Goal: Task Accomplishment & Management: Manage account settings

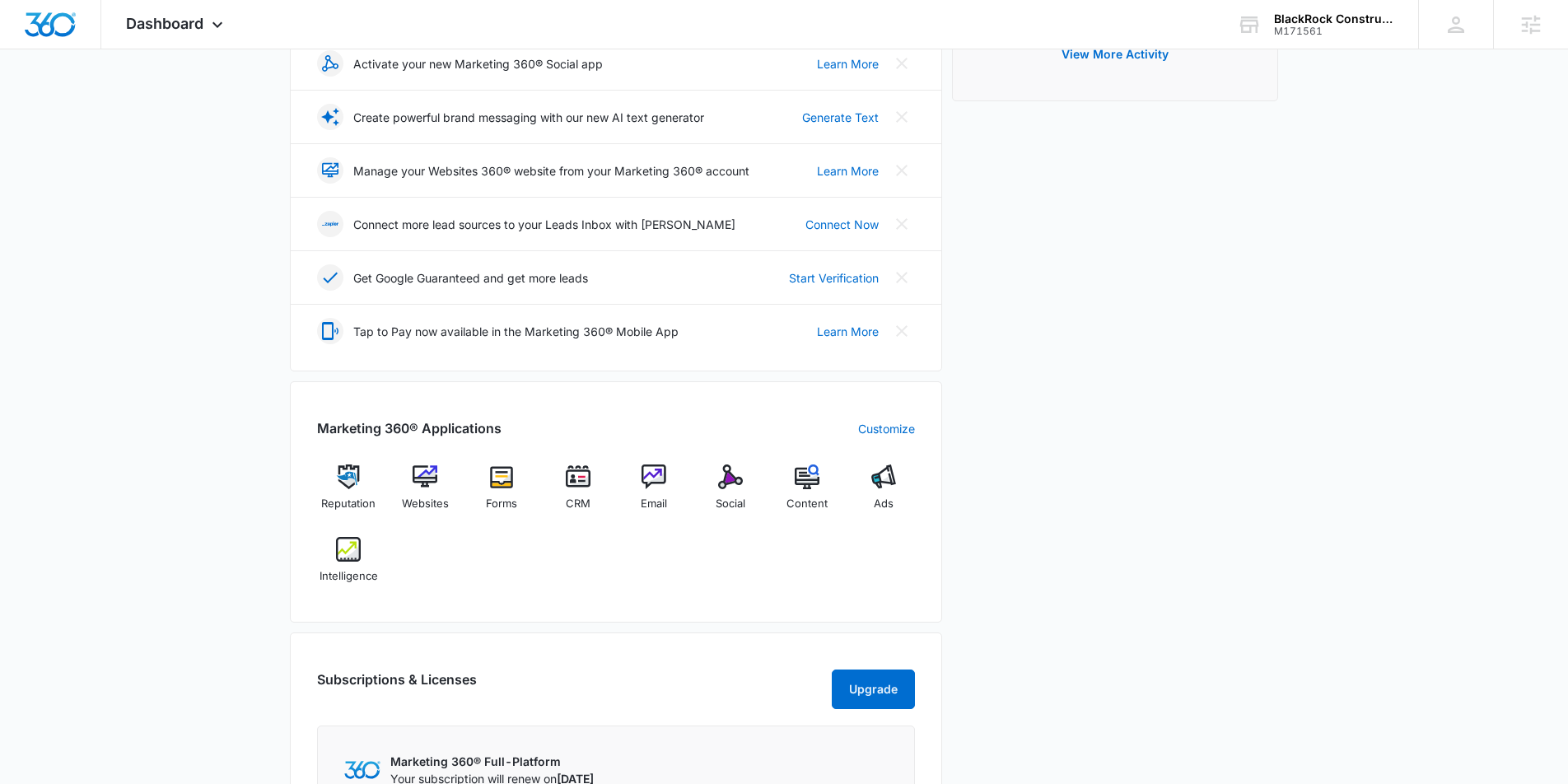
scroll to position [342, 0]
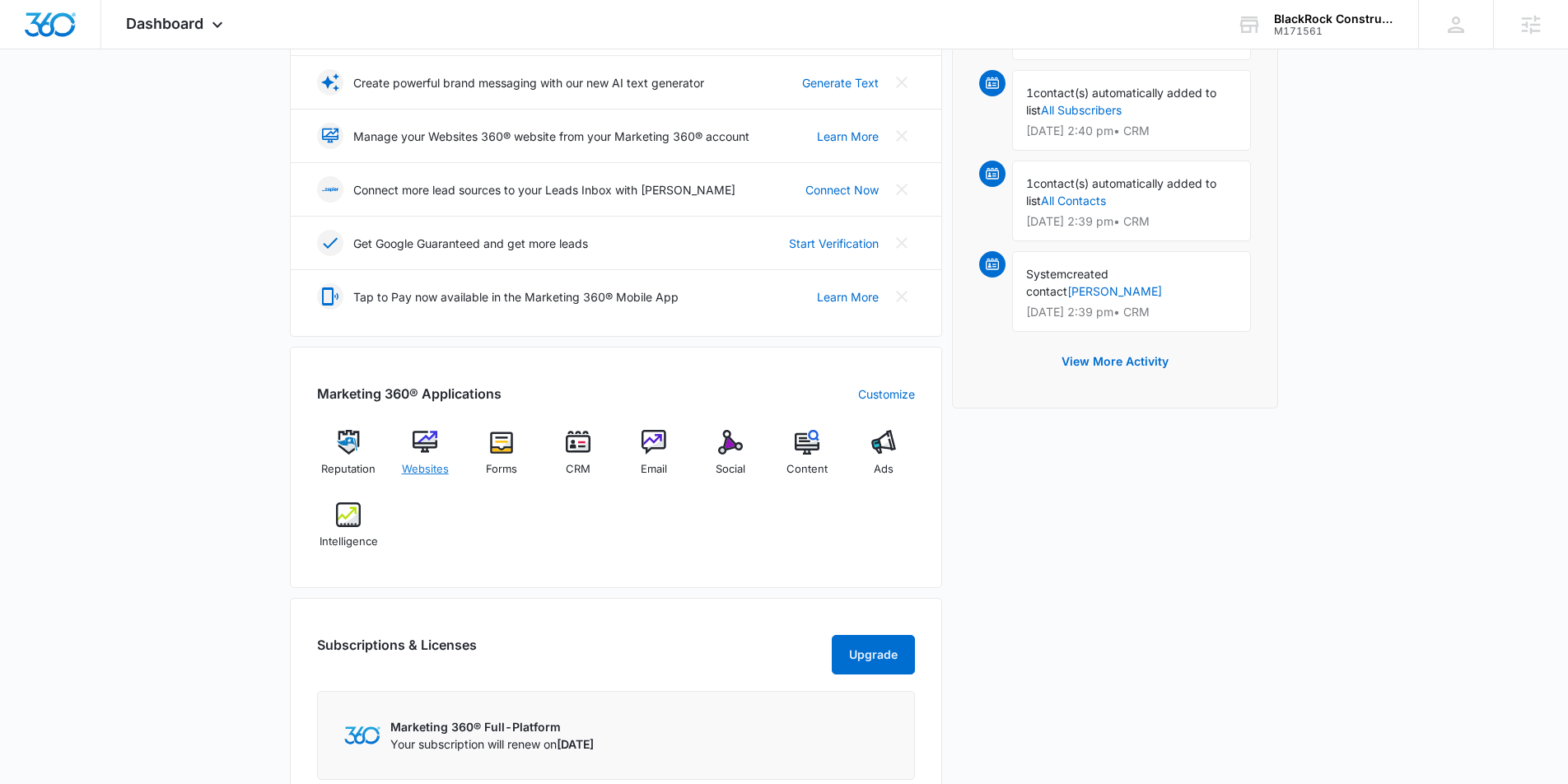
click at [438, 447] on div "Websites" at bounding box center [425, 459] width 63 height 59
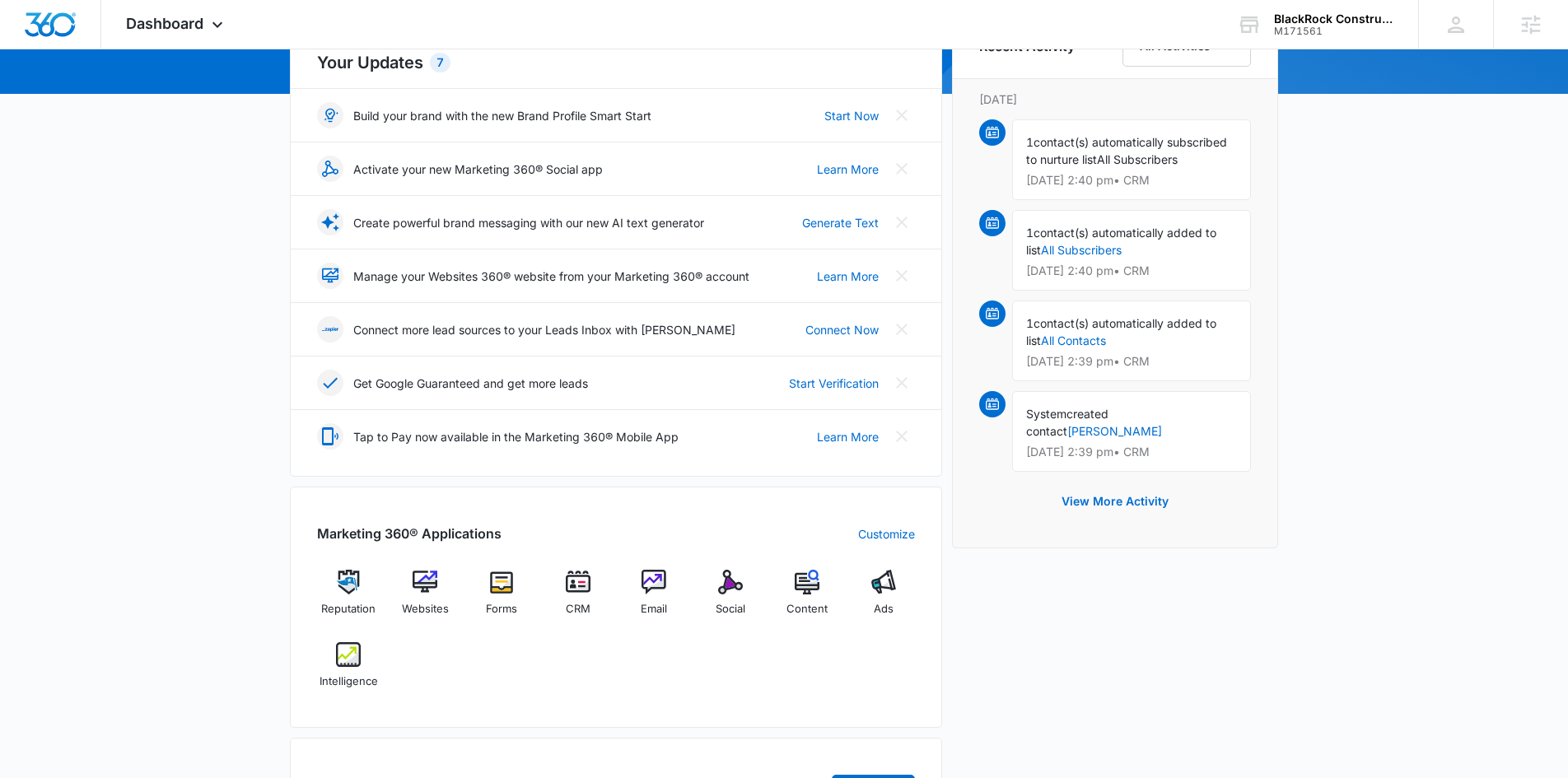
scroll to position [263, 0]
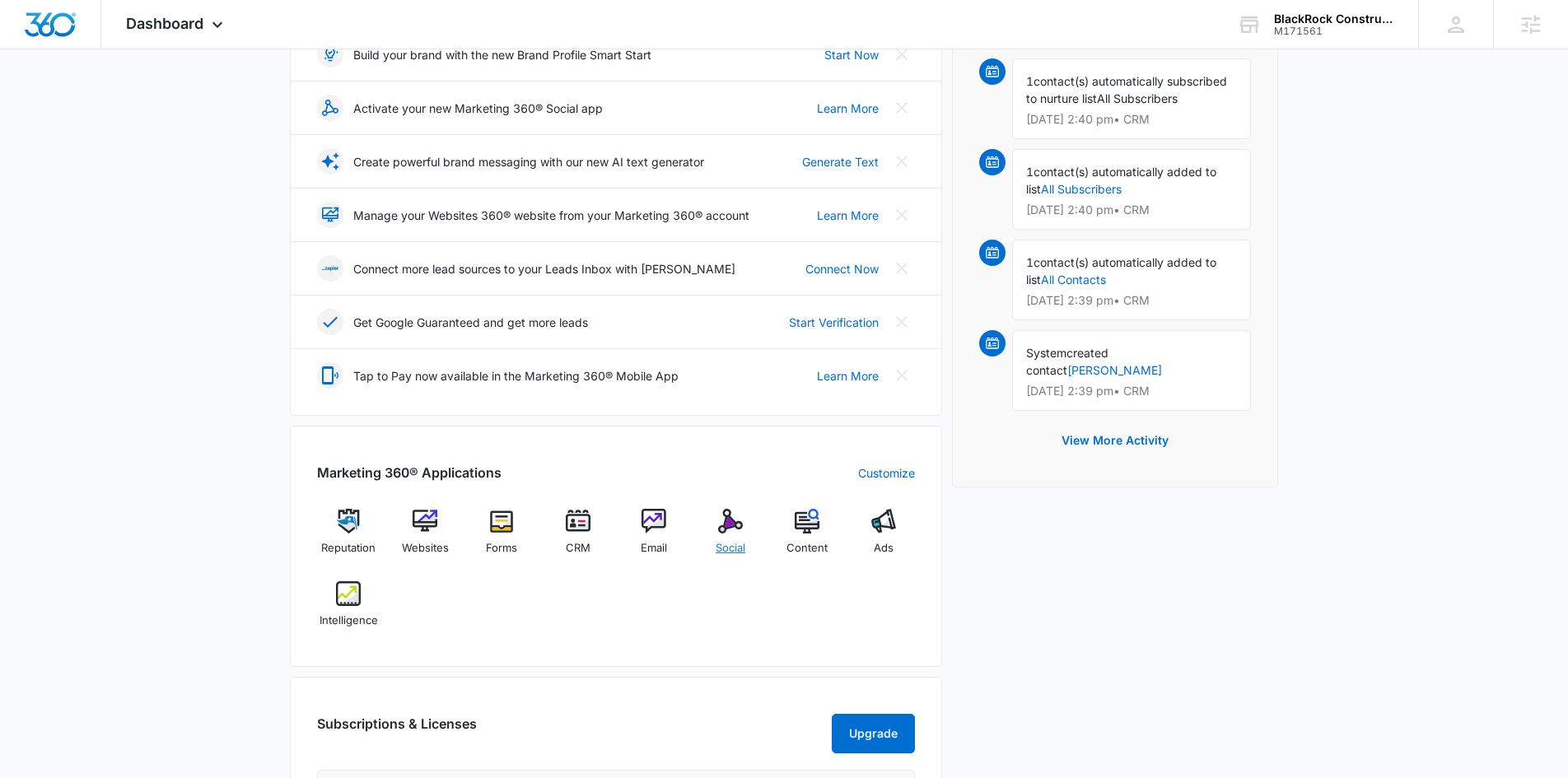
click at [724, 518] on img at bounding box center [731, 521] width 24 height 24
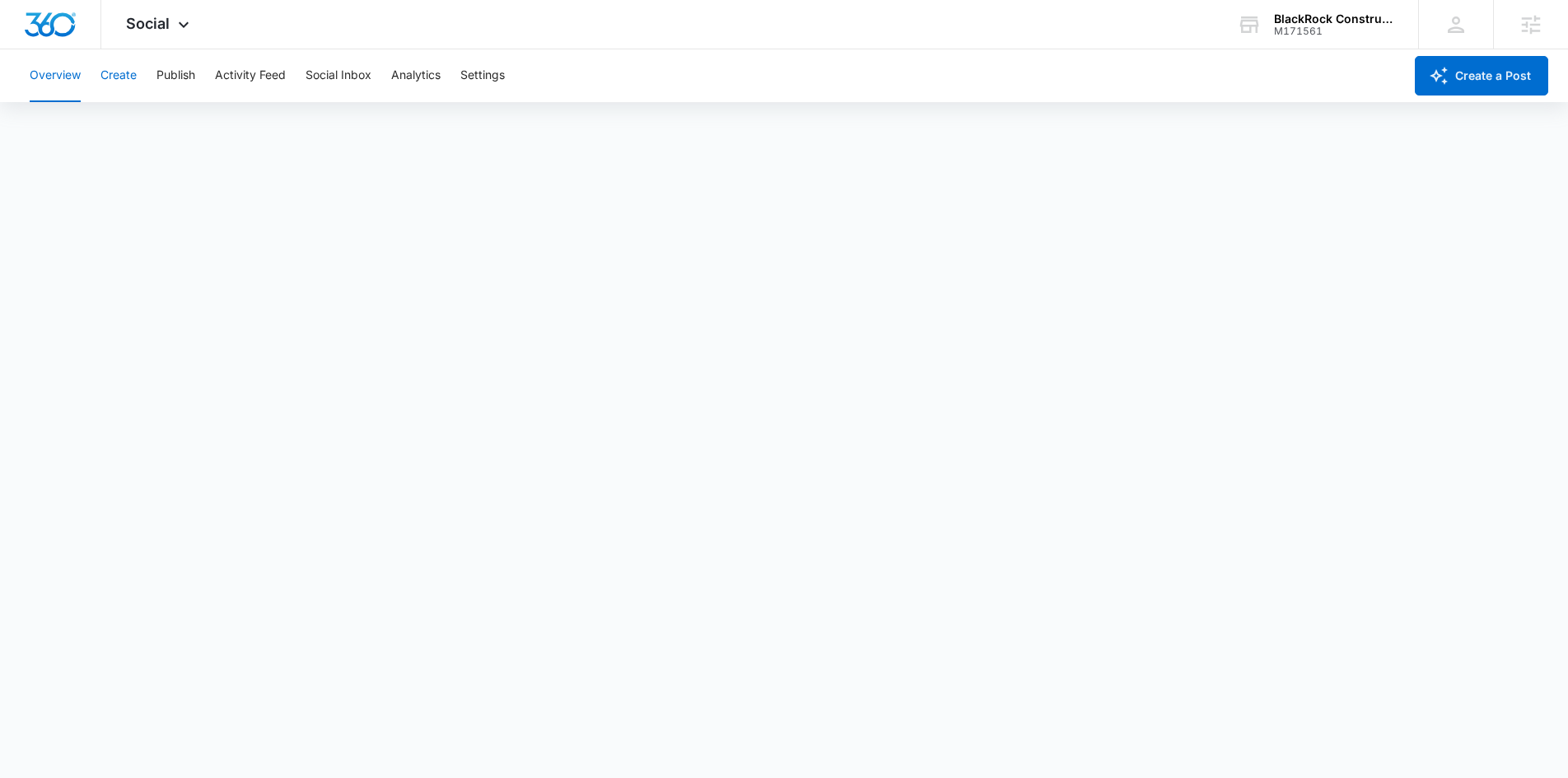
click at [119, 79] on button "Create" at bounding box center [119, 76] width 36 height 53
click at [175, 69] on button "Publish" at bounding box center [175, 76] width 39 height 53
click at [114, 76] on button "Create" at bounding box center [119, 76] width 36 height 53
click at [172, 135] on button "Approvals" at bounding box center [162, 126] width 56 height 46
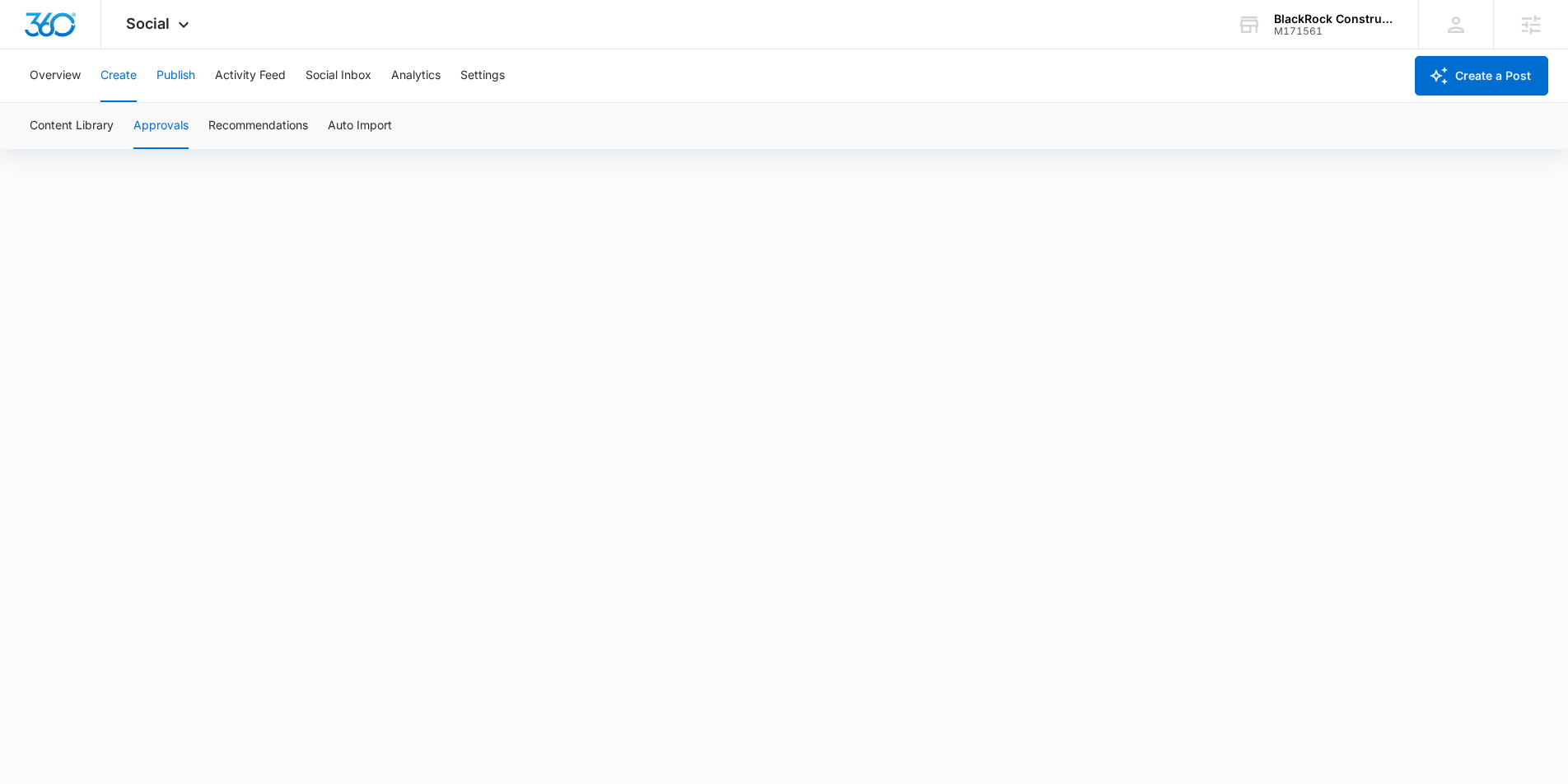
click at [184, 78] on button "Publish" at bounding box center [175, 76] width 39 height 53
click at [134, 135] on button "Schedules" at bounding box center [126, 126] width 56 height 46
click at [59, 127] on button "Calendar" at bounding box center [54, 126] width 49 height 46
click at [125, 131] on button "Schedules" at bounding box center [126, 126] width 56 height 46
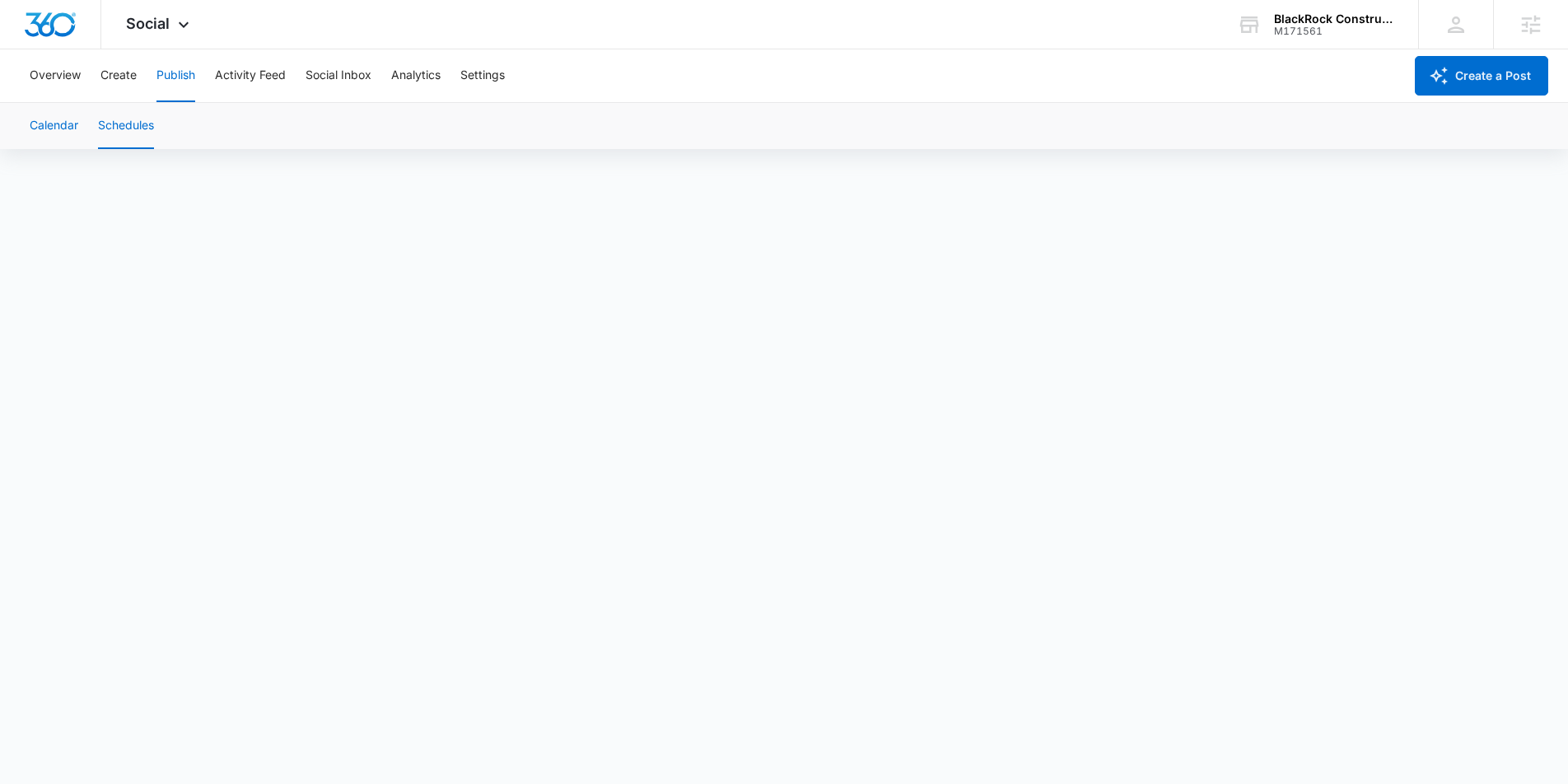
click at [67, 127] on button "Calendar" at bounding box center [54, 126] width 49 height 46
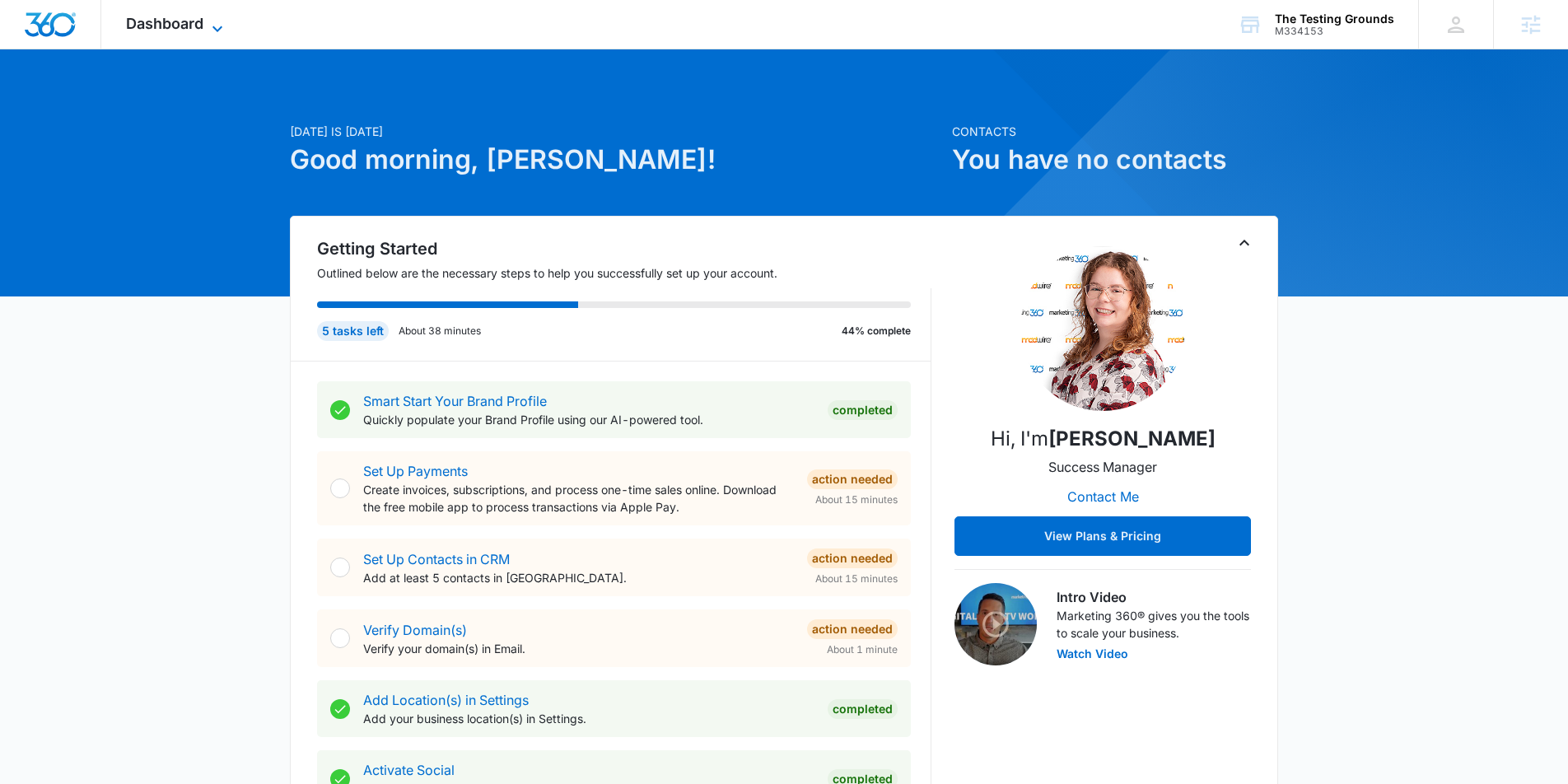
click at [211, 21] on icon at bounding box center [217, 29] width 20 height 20
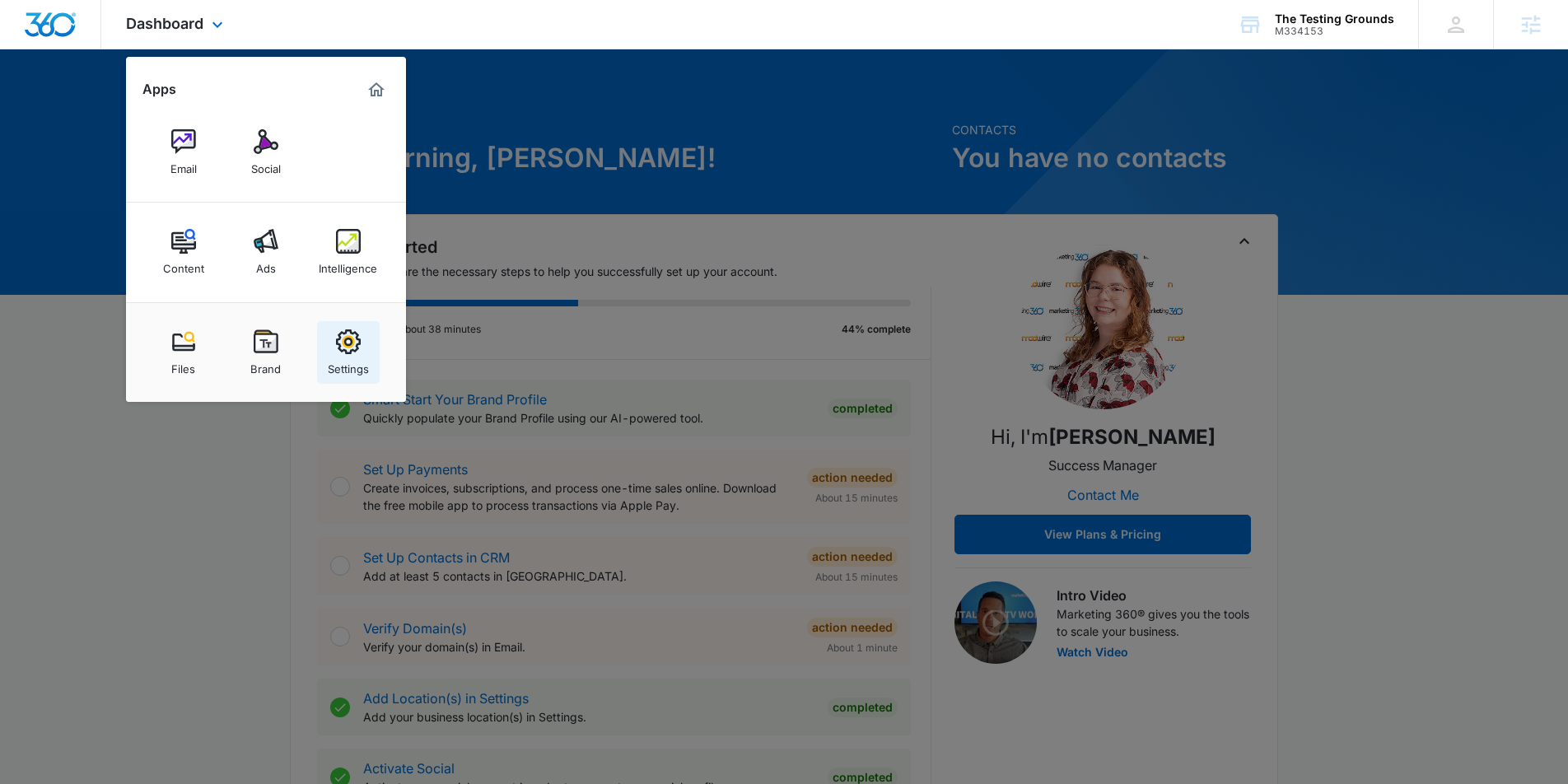
click at [346, 347] on img at bounding box center [348, 341] width 24 height 24
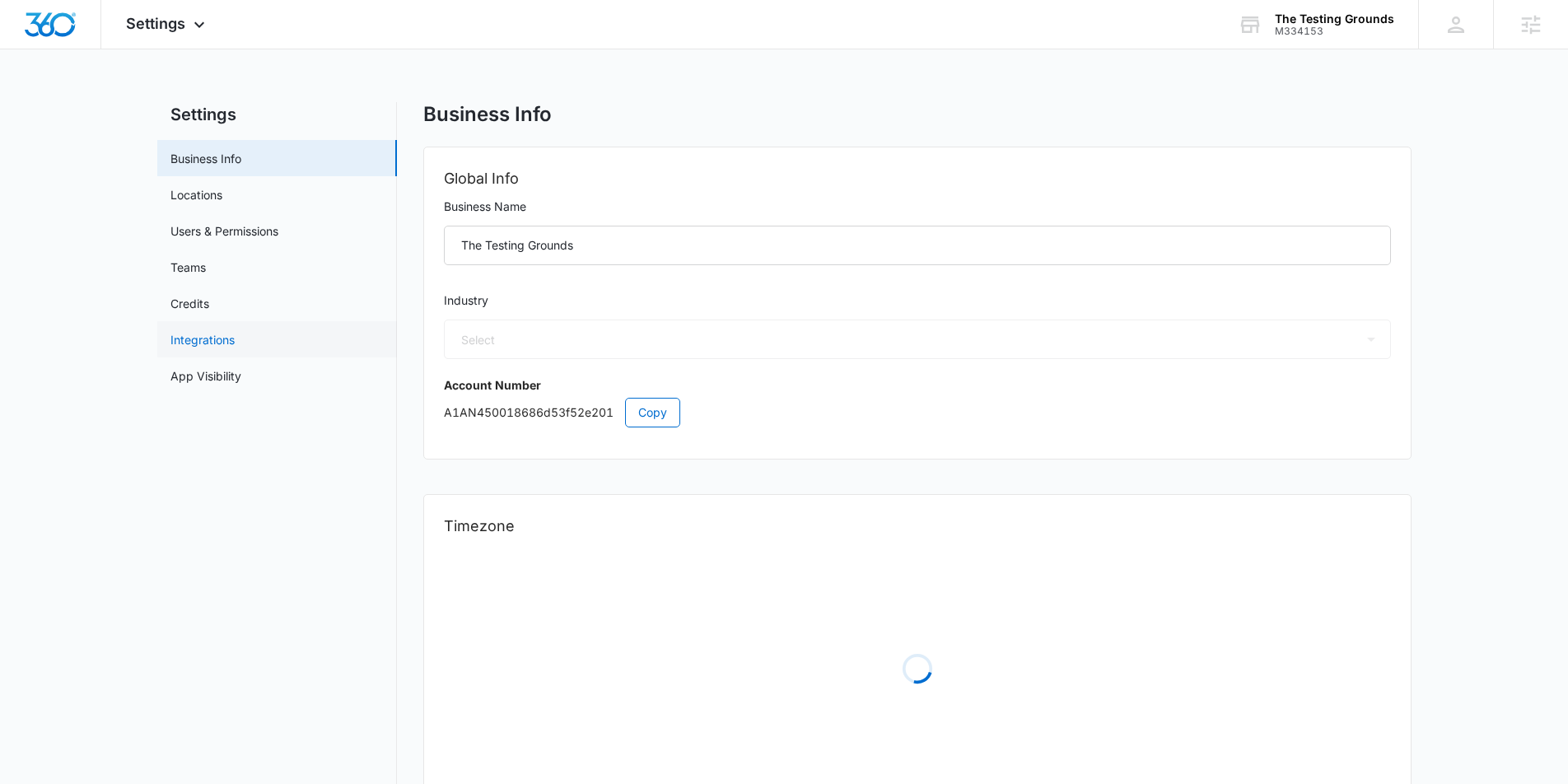
select select "54"
select select "US"
select select "America/Denver"
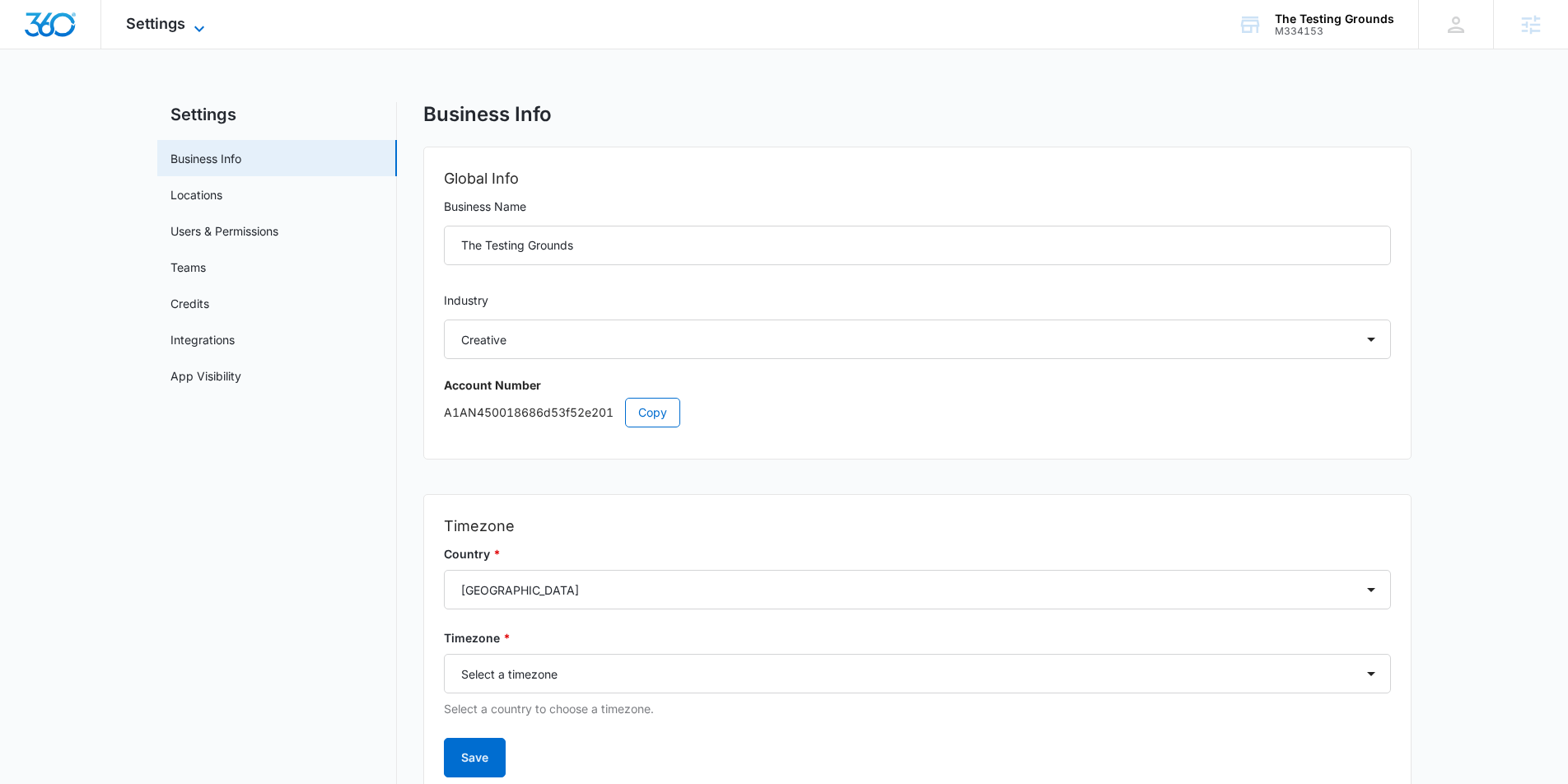
click at [195, 31] on icon at bounding box center [199, 29] width 20 height 20
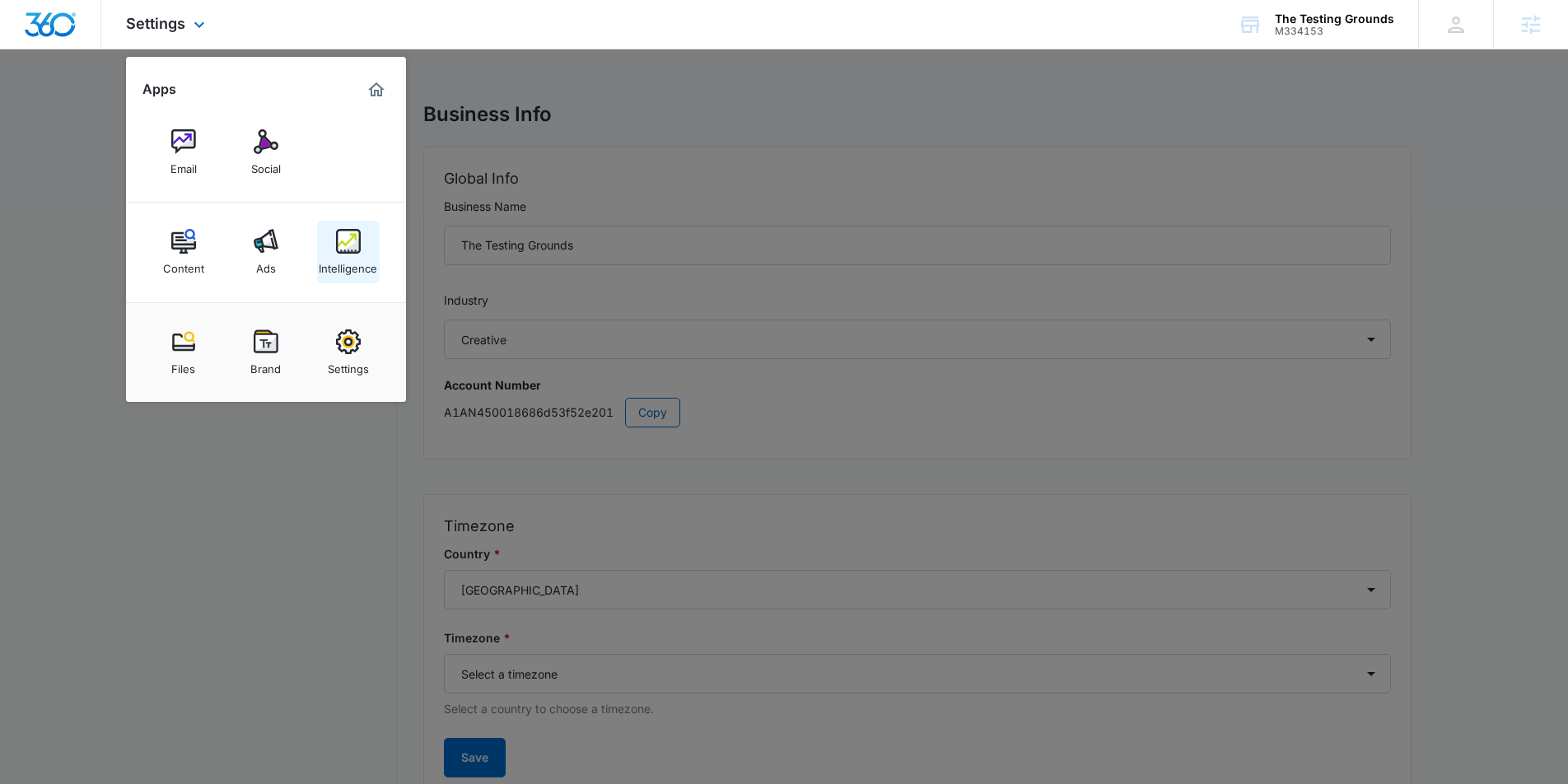
click at [334, 247] on link "Intelligence" at bounding box center [348, 252] width 63 height 63
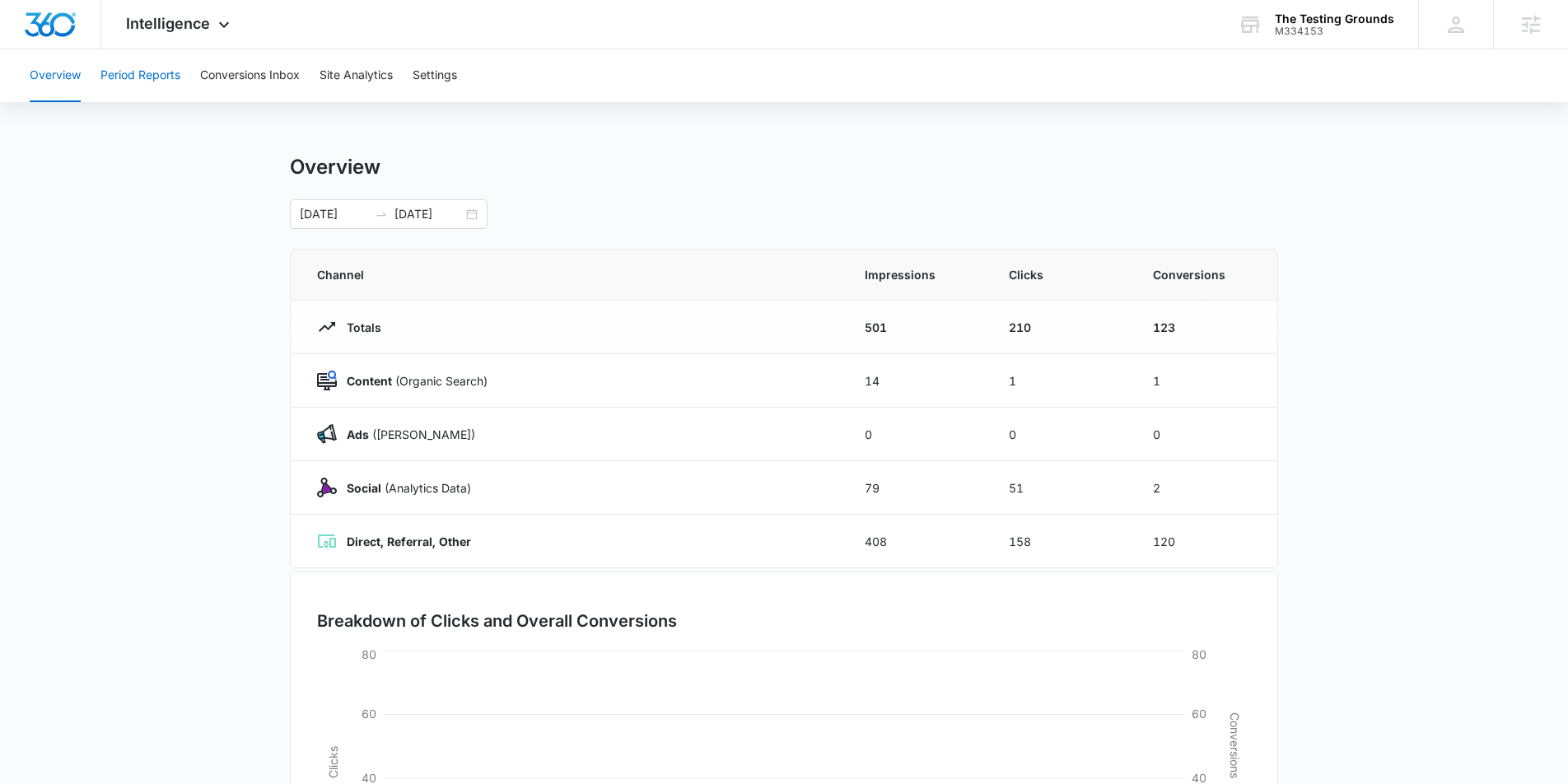
click at [142, 77] on button "Period Reports" at bounding box center [141, 76] width 80 height 53
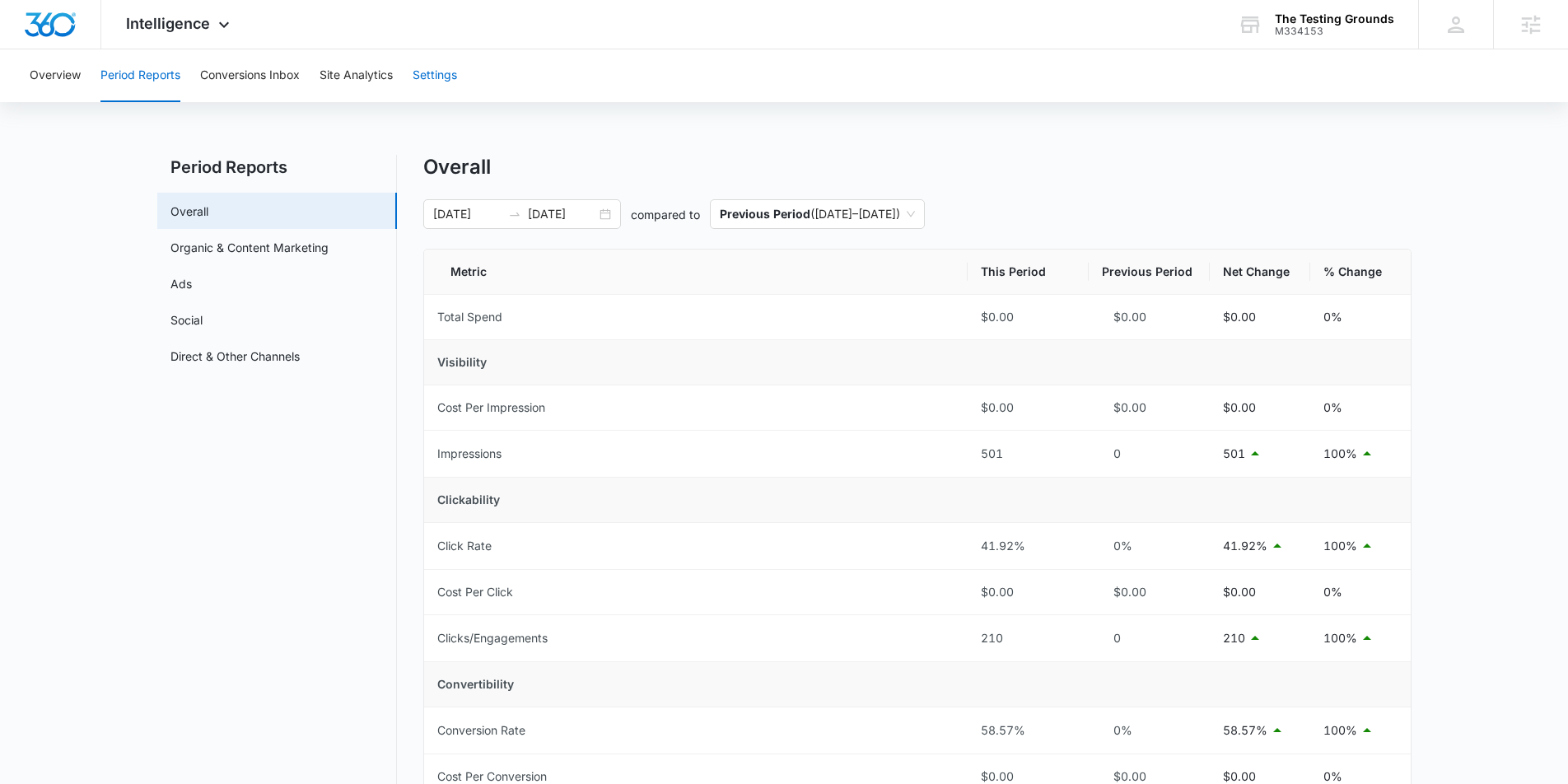
click at [435, 80] on button "Settings" at bounding box center [434, 76] width 44 height 53
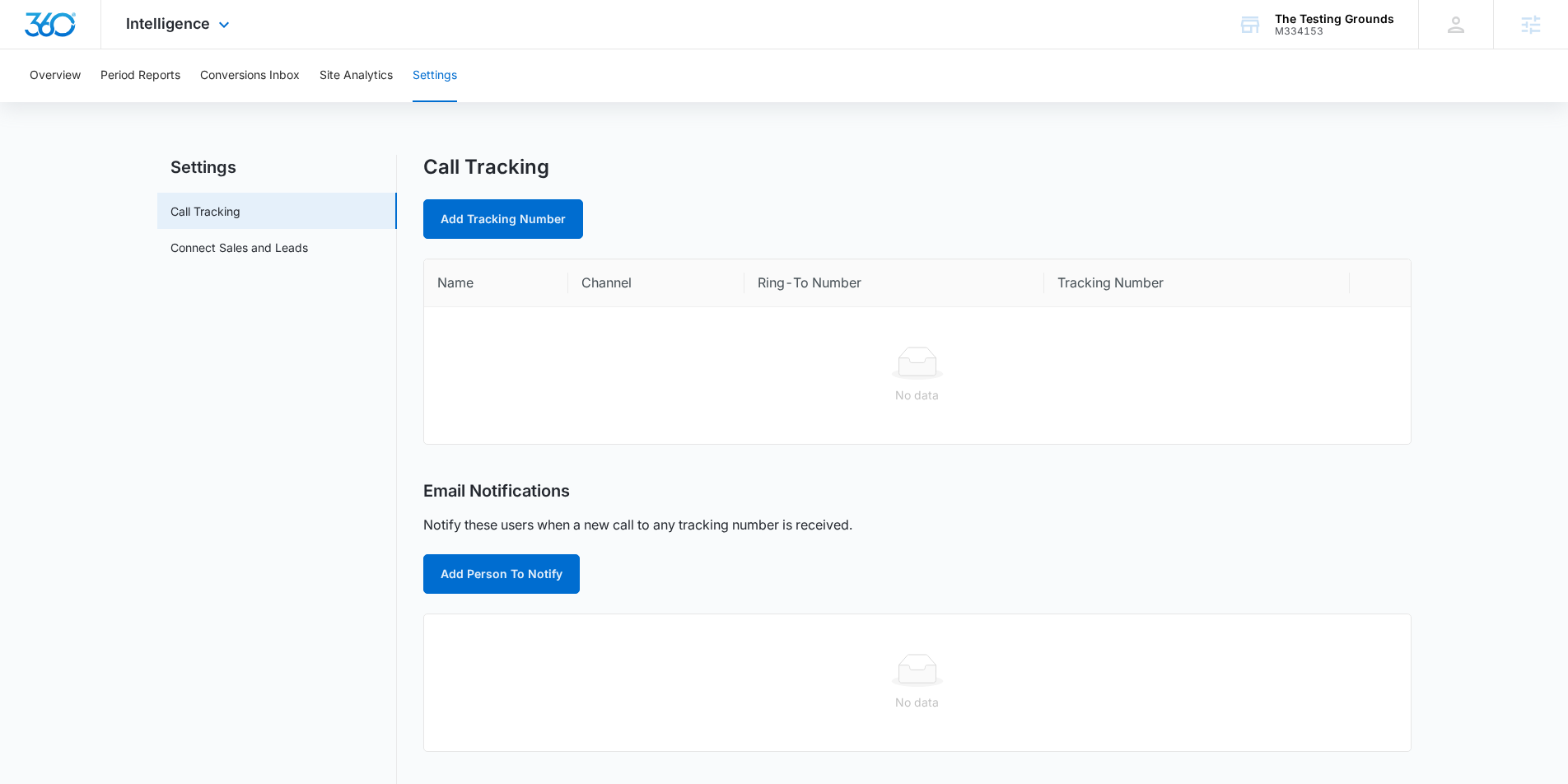
click at [204, 12] on div "Intelligence Apps Email Social Content Ads Intelligence Files Brand Settings" at bounding box center [180, 24] width 157 height 49
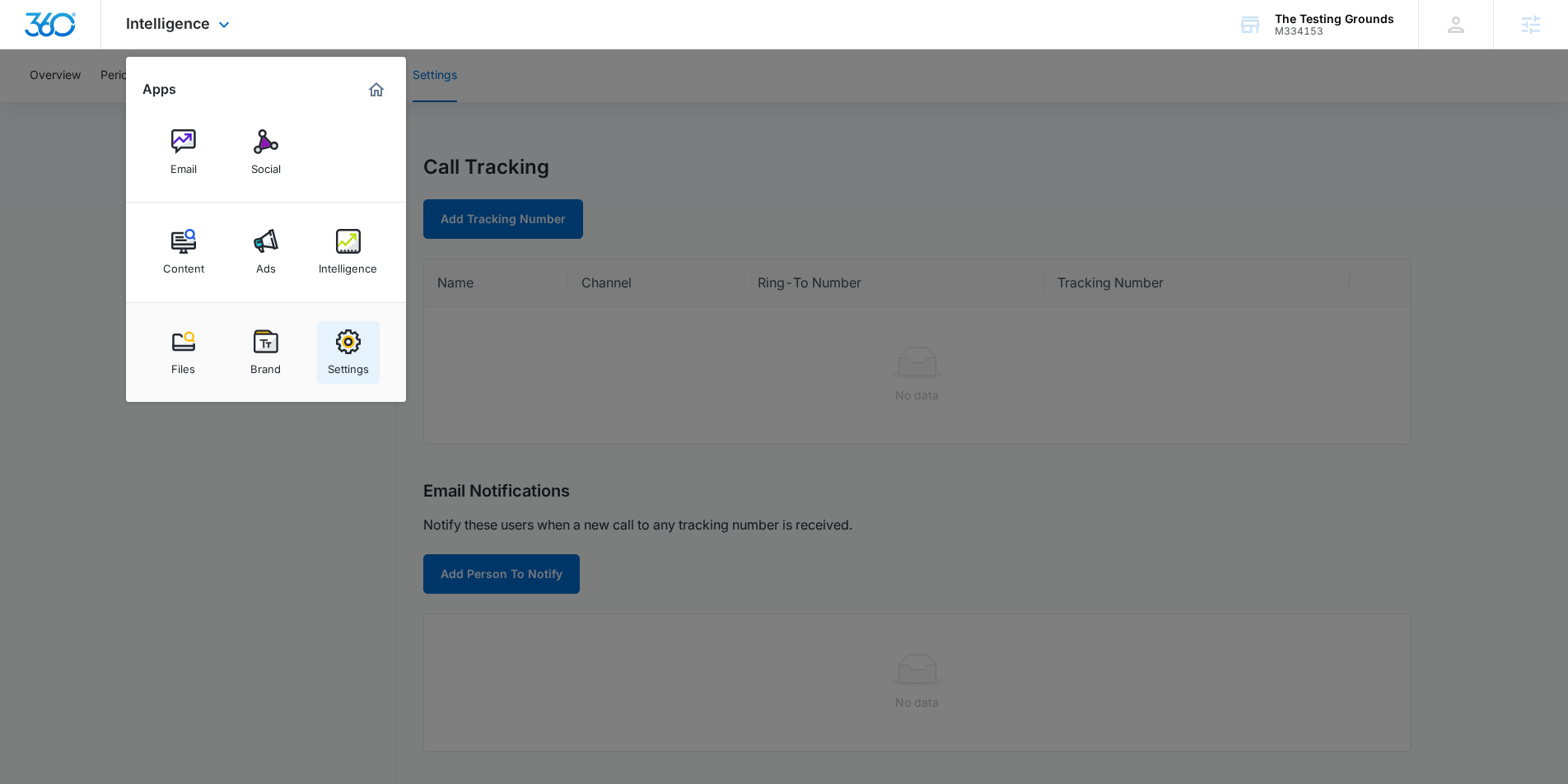
click at [350, 342] on img at bounding box center [348, 341] width 24 height 24
select select "54"
select select "US"
select select "America/Denver"
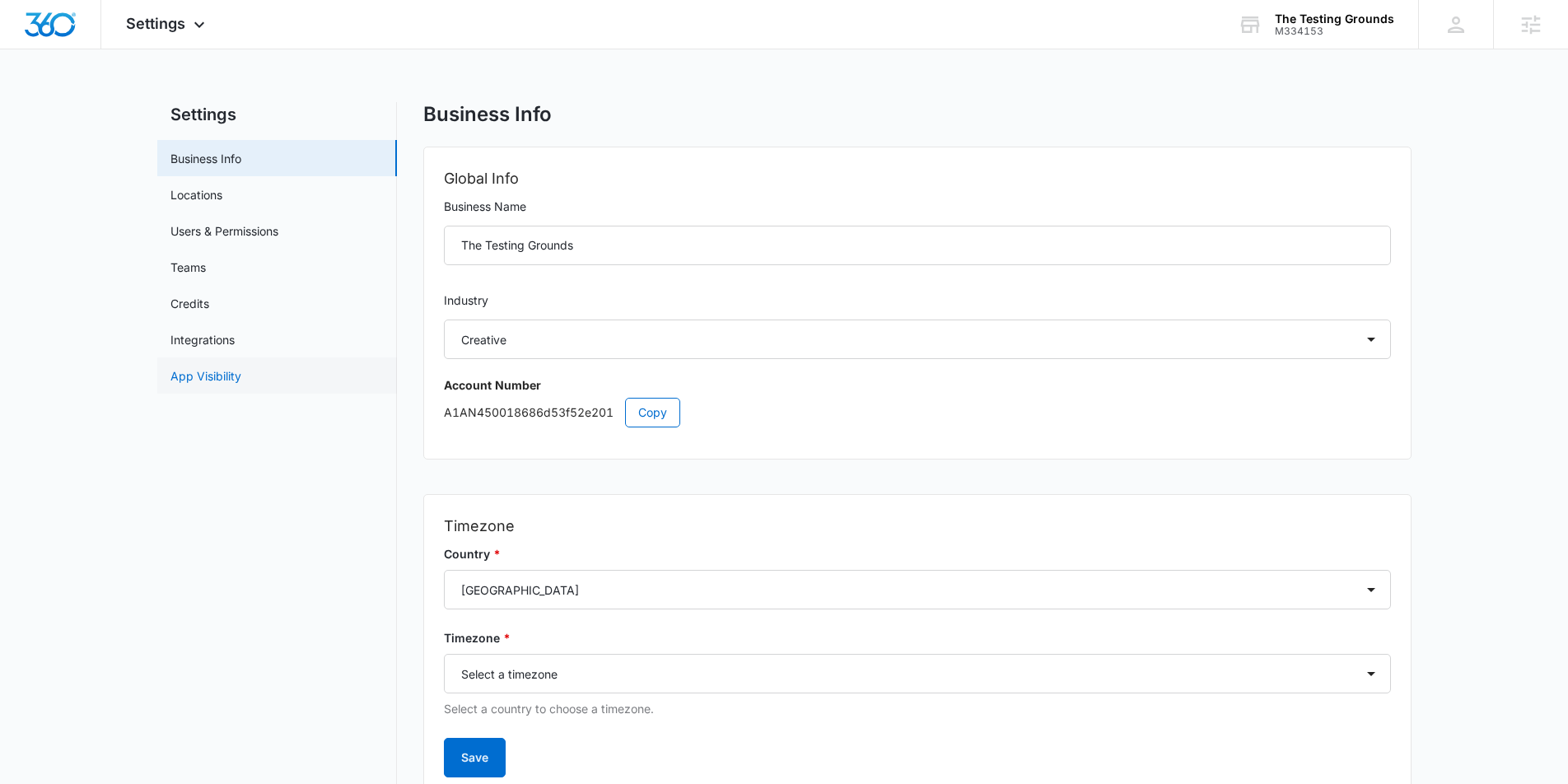
click at [215, 374] on link "App Visibility" at bounding box center [206, 376] width 71 height 17
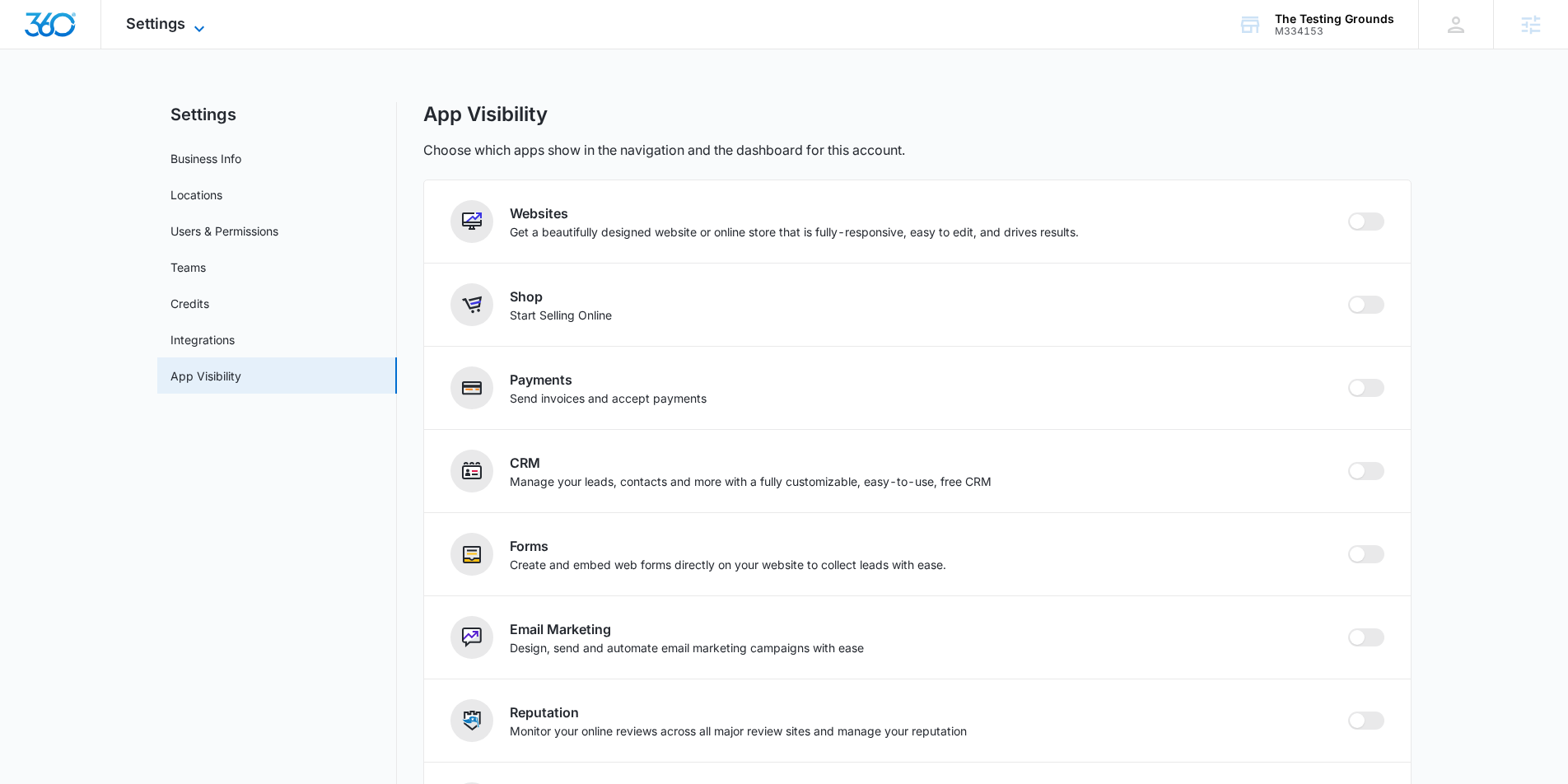
click at [195, 23] on icon at bounding box center [199, 29] width 20 height 20
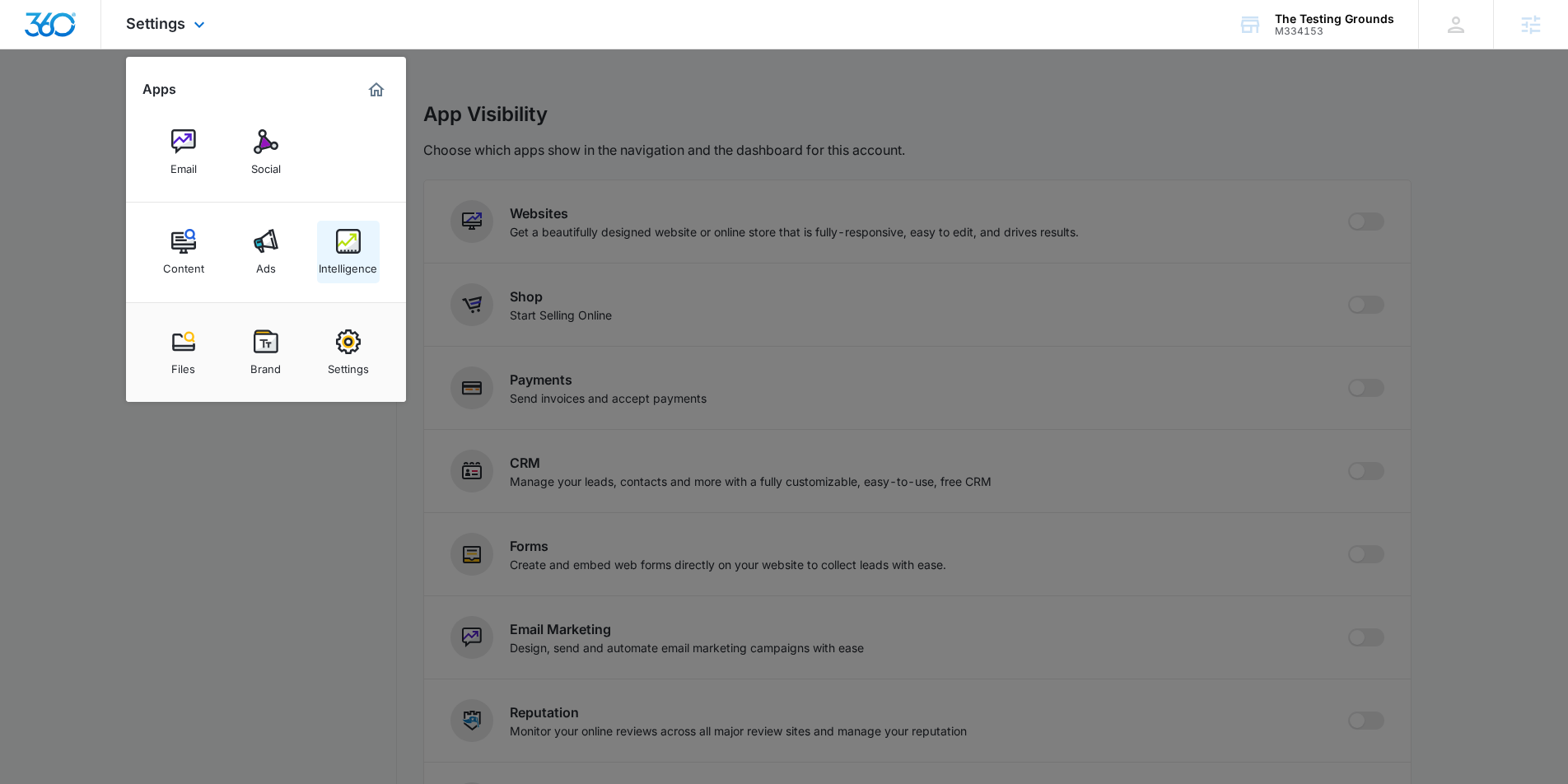
click at [326, 245] on link "Intelligence" at bounding box center [348, 252] width 63 height 63
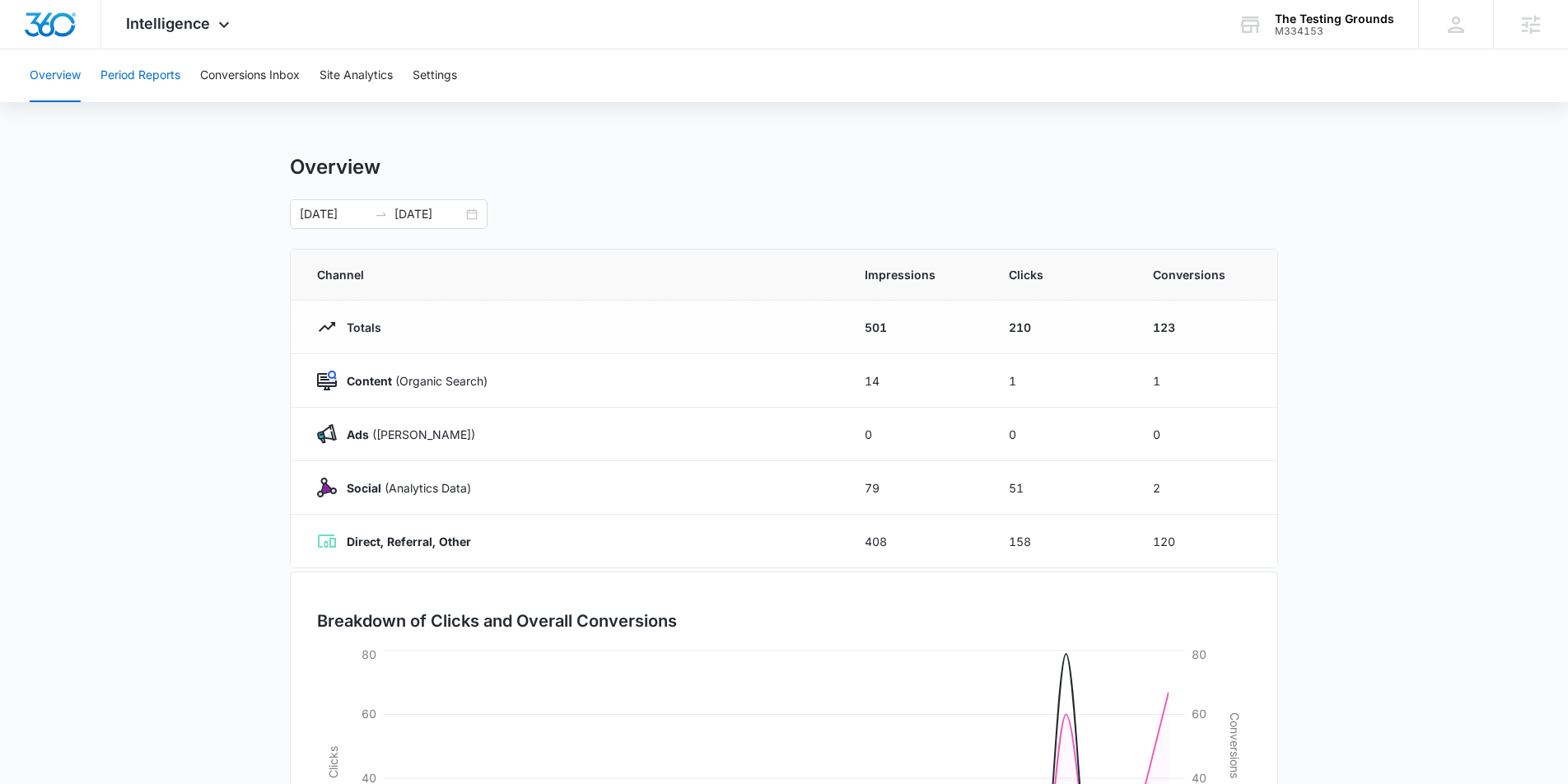
click at [135, 80] on button "Period Reports" at bounding box center [141, 76] width 80 height 53
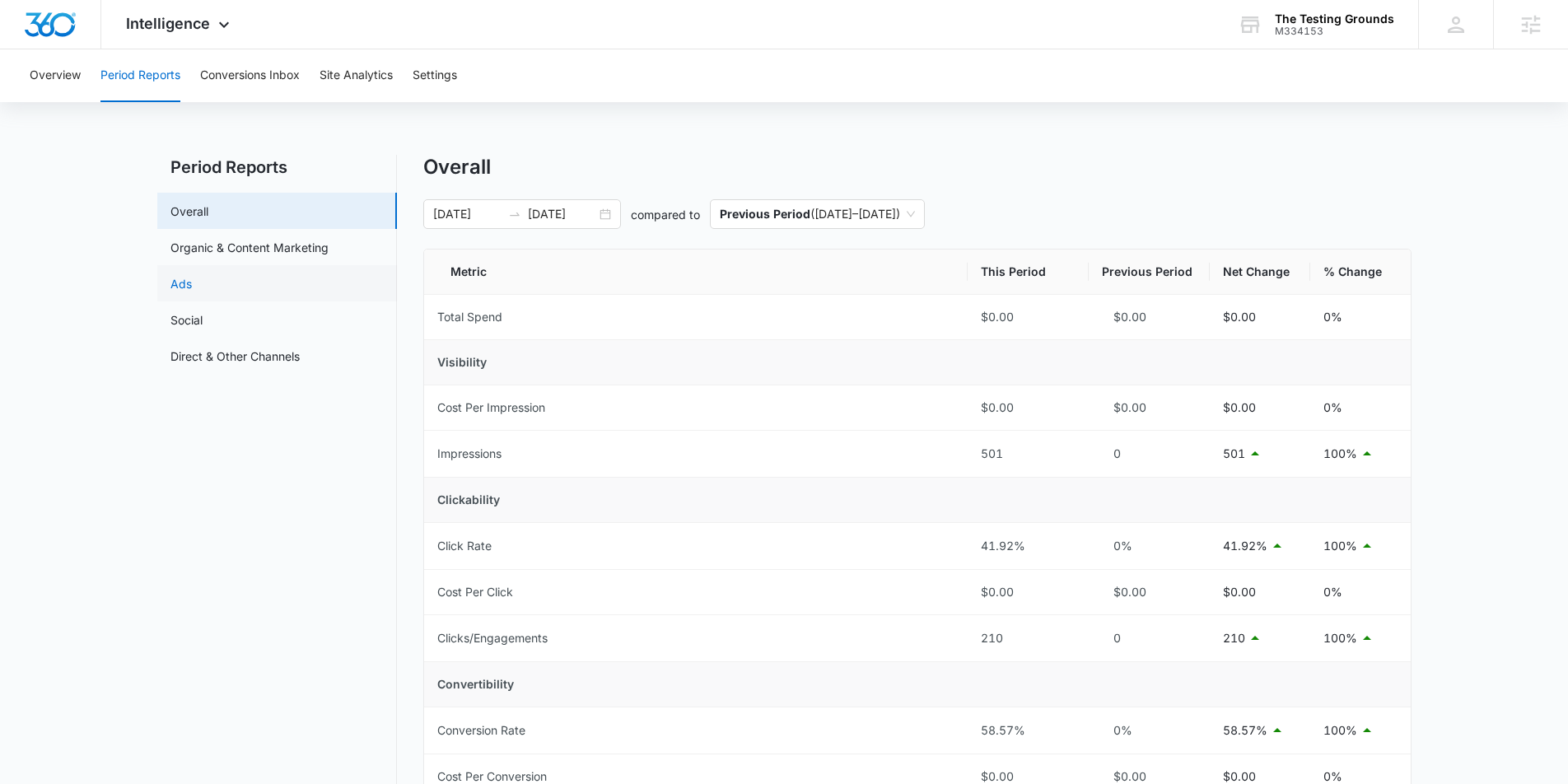
click at [192, 286] on link "Ads" at bounding box center [181, 284] width 22 height 17
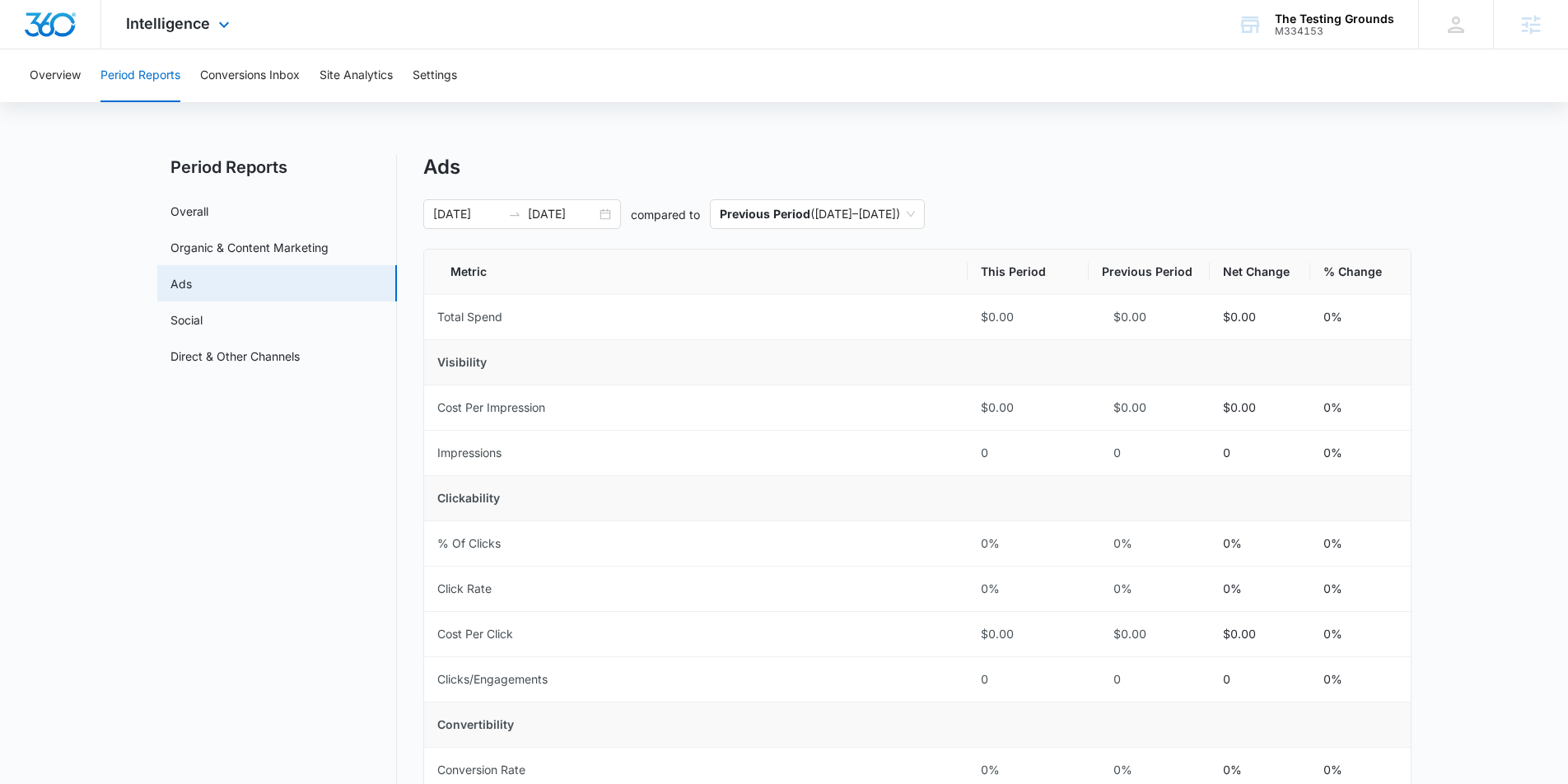
click at [212, 23] on div "Intelligence Apps Email Social Content Ads Intelligence Files Brand Settings" at bounding box center [180, 24] width 157 height 49
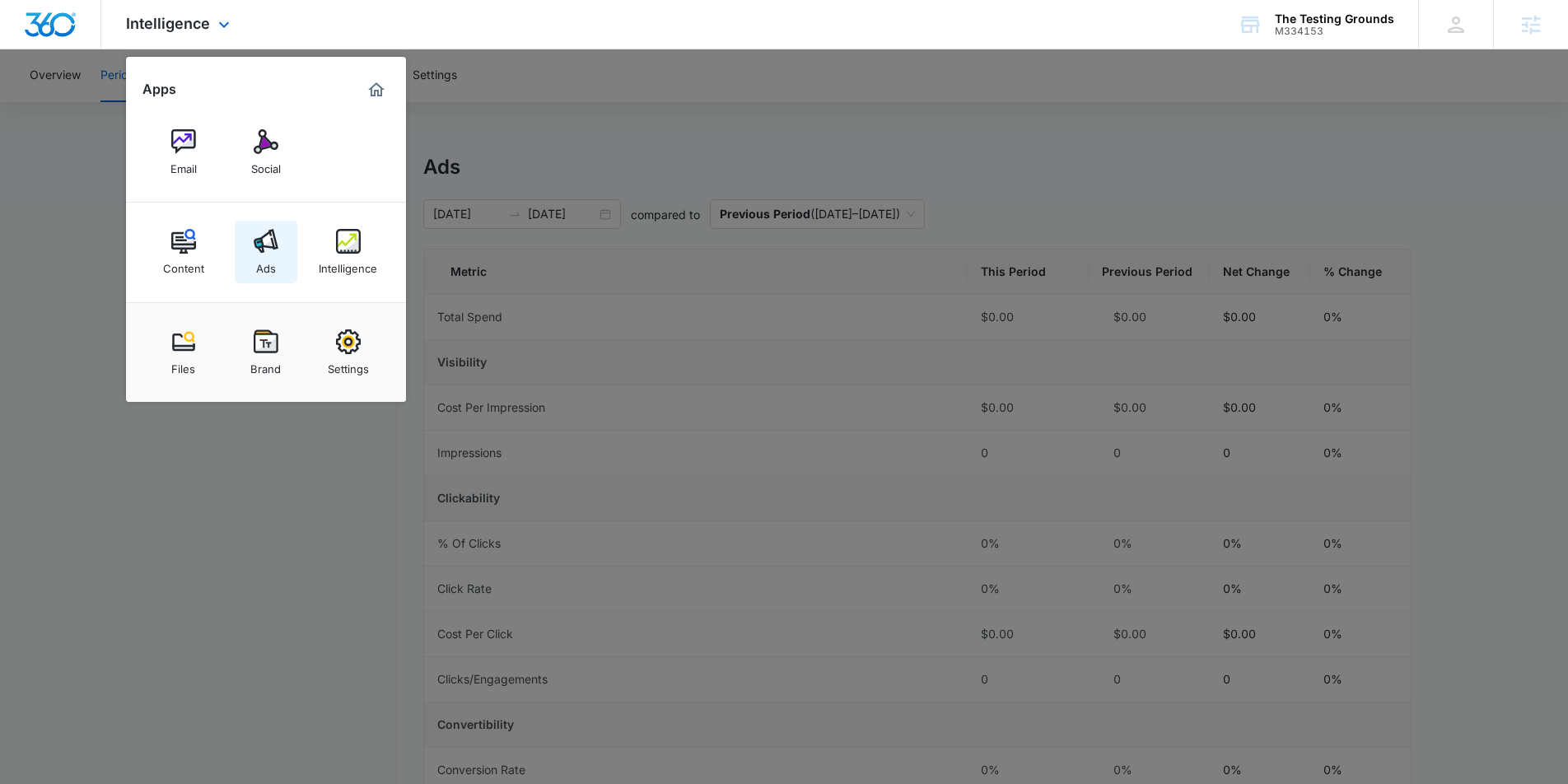
click at [268, 240] on img at bounding box center [266, 241] width 24 height 24
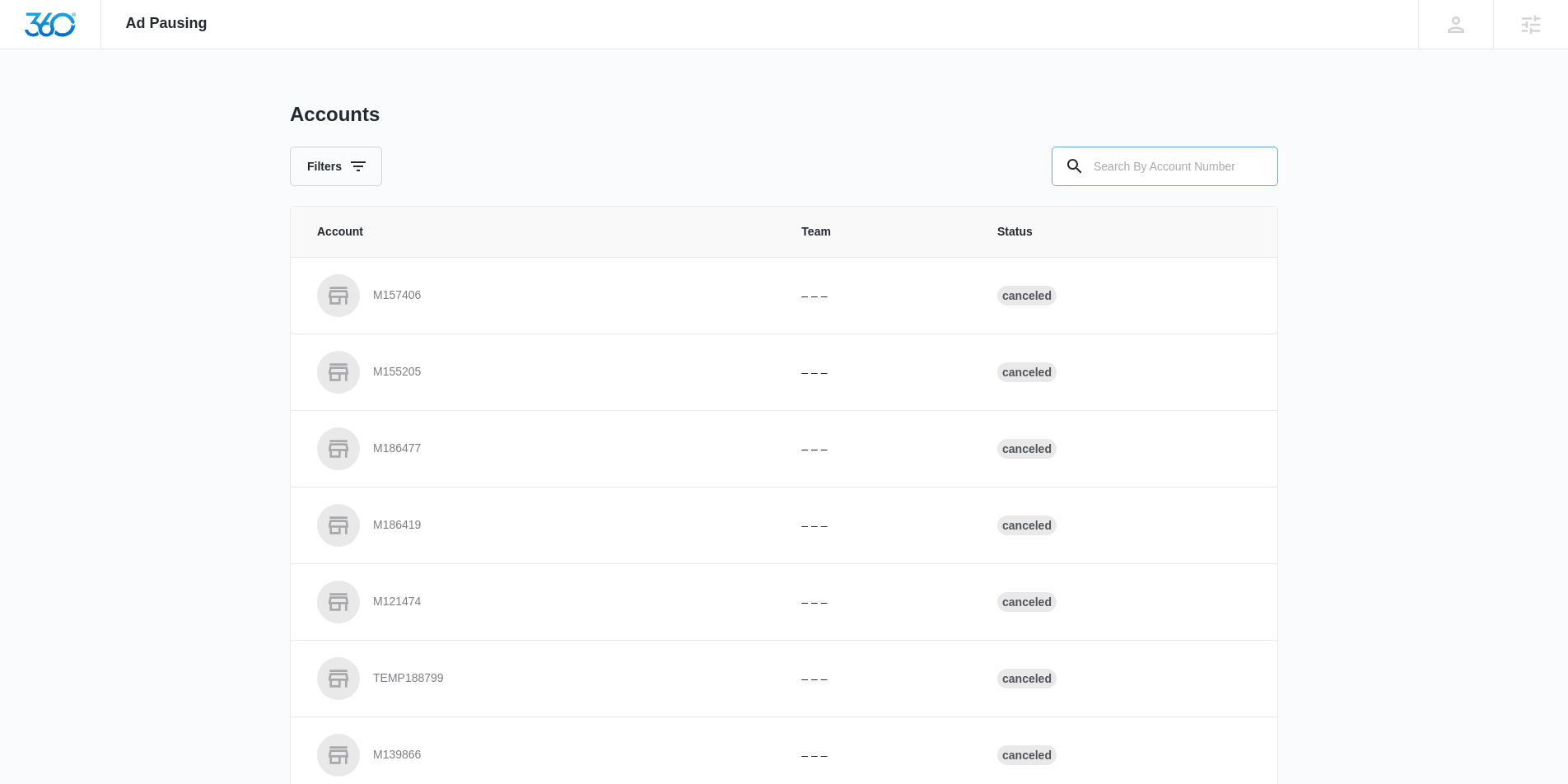
click at [1096, 162] on input "text" at bounding box center [1165, 167] width 227 height 40
type input "M43777"
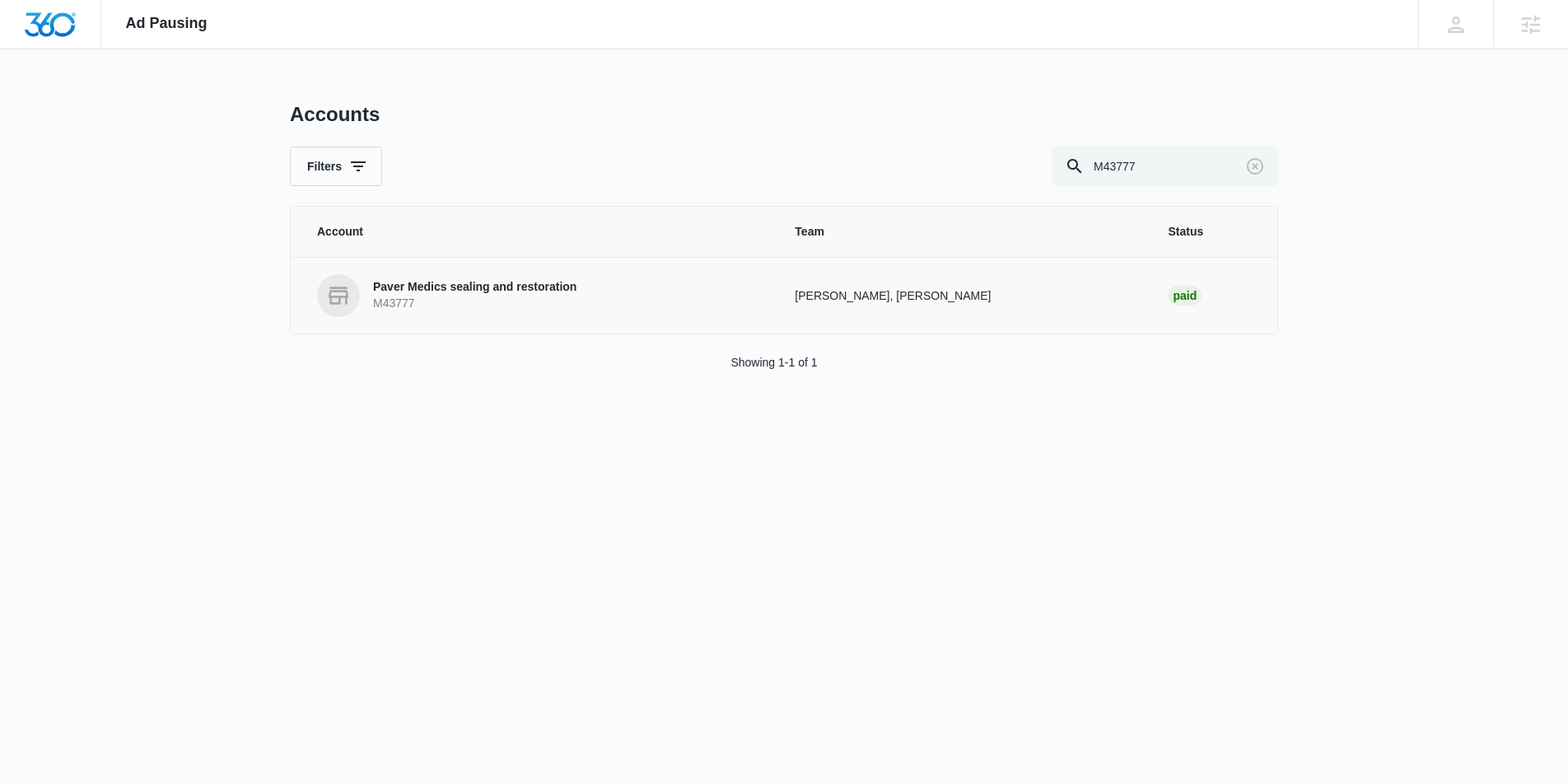
click at [547, 293] on p "Paver Medics sealing and restoration" at bounding box center [475, 287] width 203 height 16
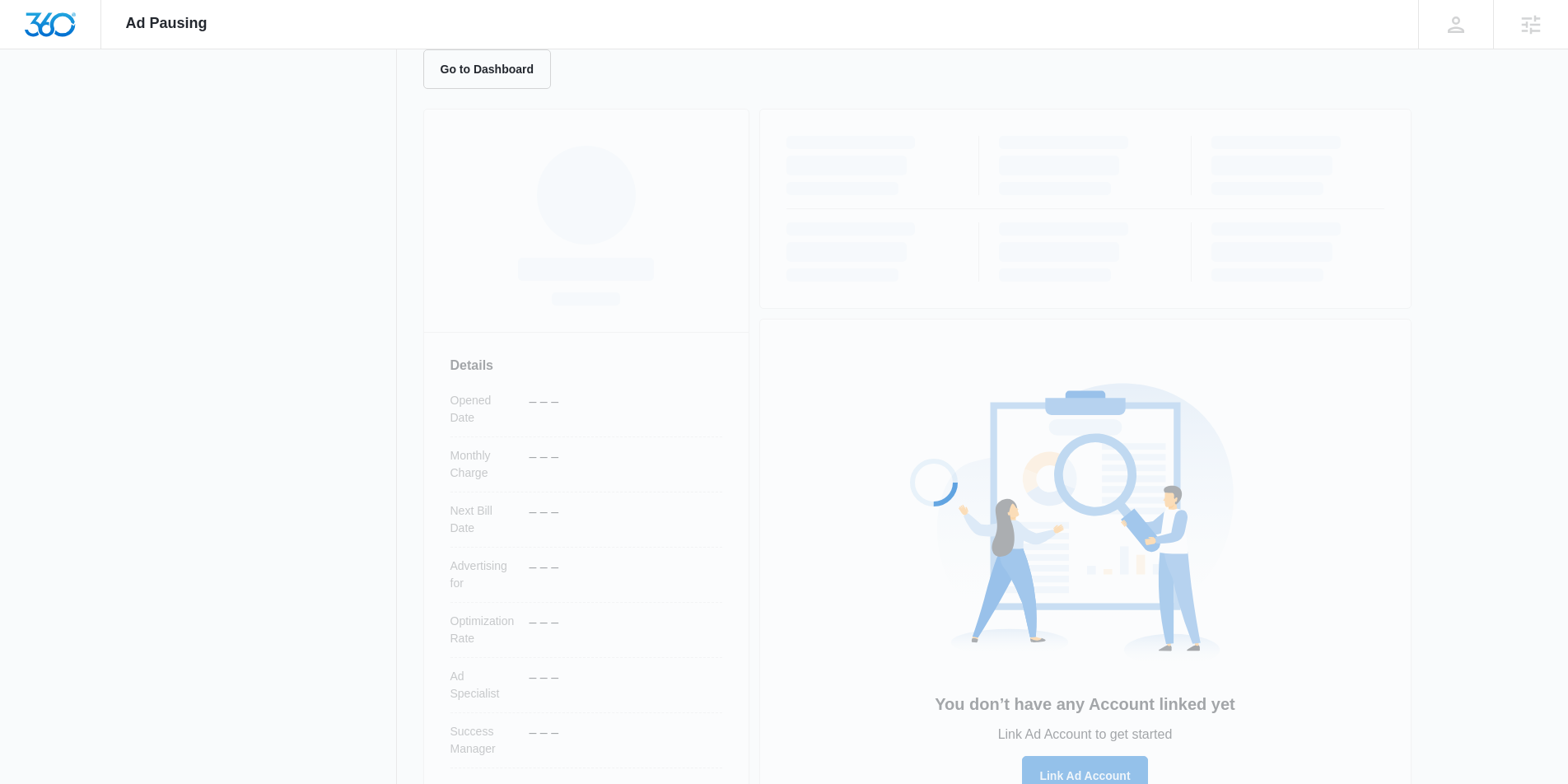
scroll to position [201, 0]
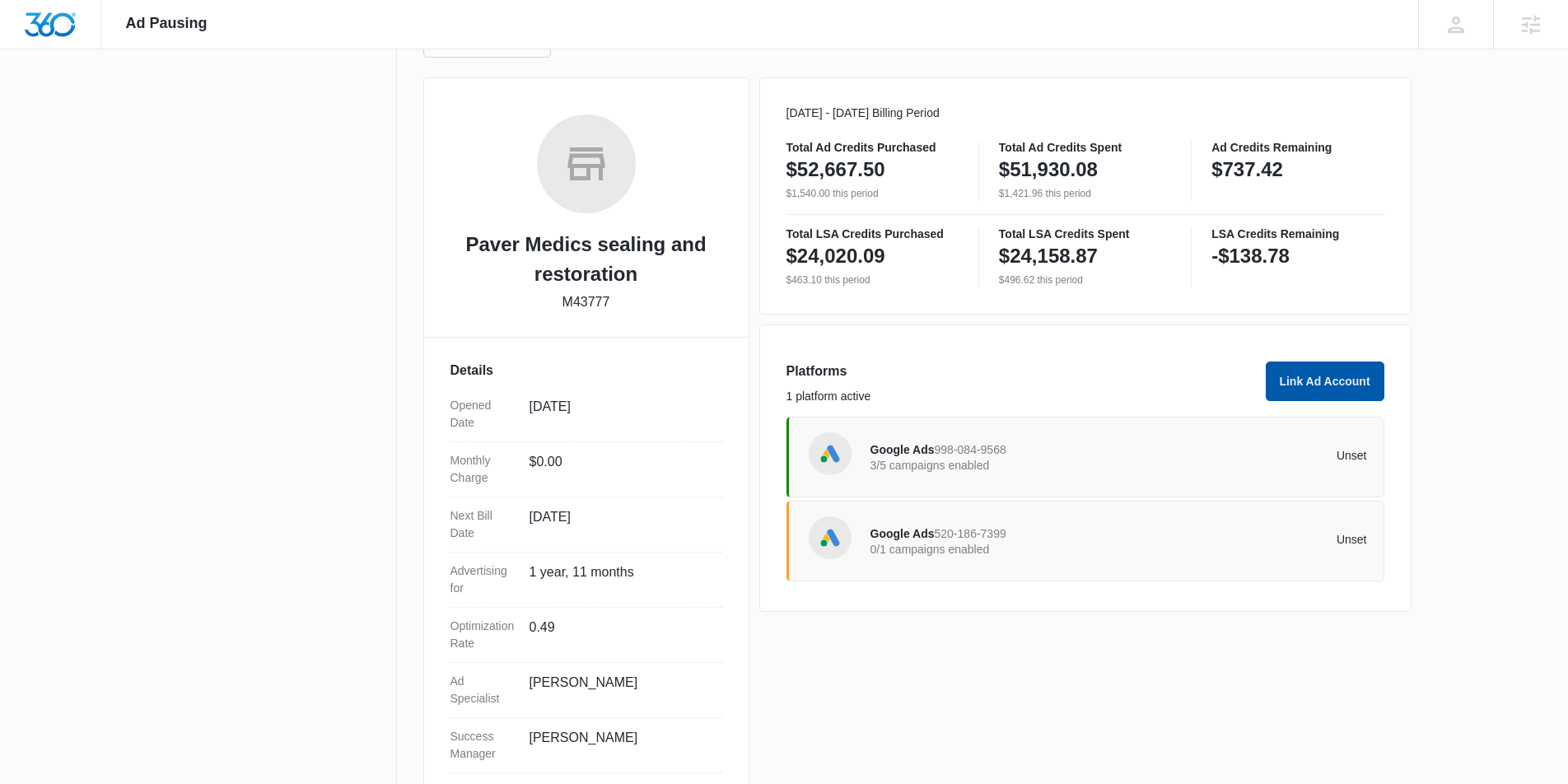
click at [1325, 391] on button "Link Ad Account" at bounding box center [1325, 381] width 119 height 40
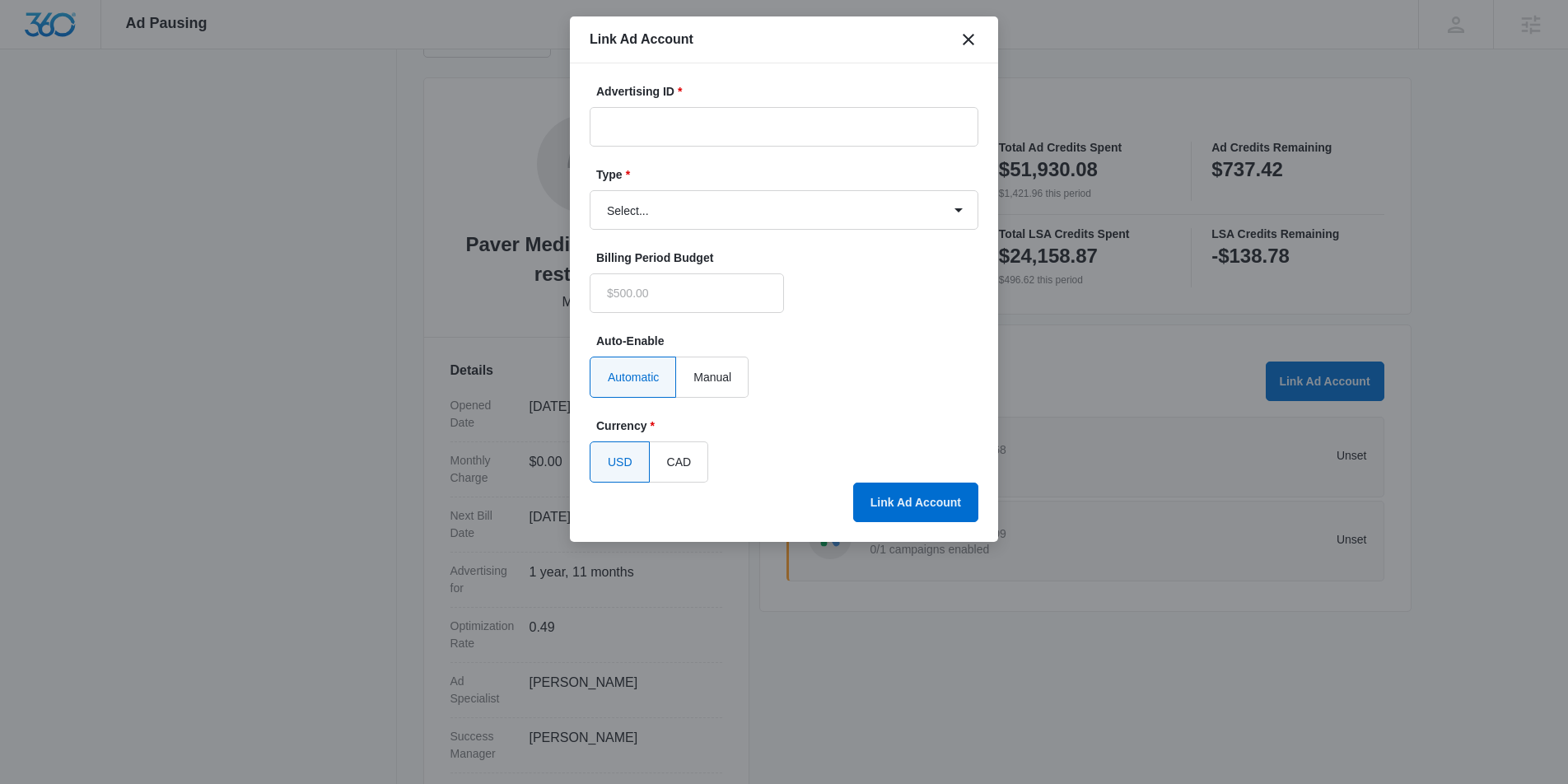
type input "$0.00"
click at [768, 224] on select "Select... Bing Ads Facebook Ads Google Ads" at bounding box center [784, 210] width 389 height 40
select select "facebook"
click at [590, 190] on select "Select... Bing Ads Facebook Ads Google Ads" at bounding box center [784, 210] width 389 height 40
click at [693, 128] on input "Advertising ID *" at bounding box center [784, 127] width 389 height 40
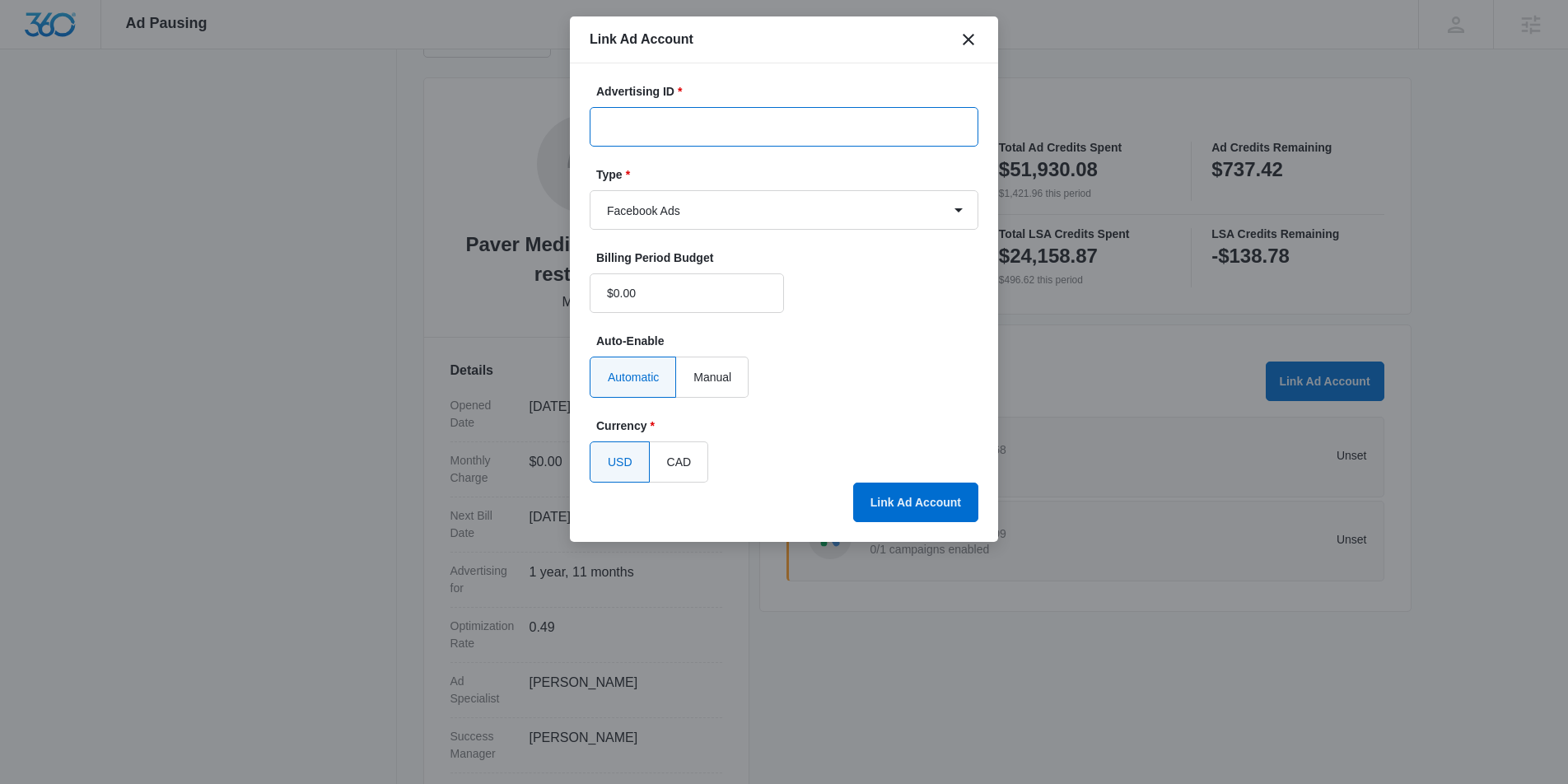
paste input "1328880662137345"
click at [633, 129] on input "1328880662137345" at bounding box center [784, 127] width 389 height 40
type input "1328880662137345"
click at [910, 498] on button "Link Ad Account" at bounding box center [916, 503] width 125 height 40
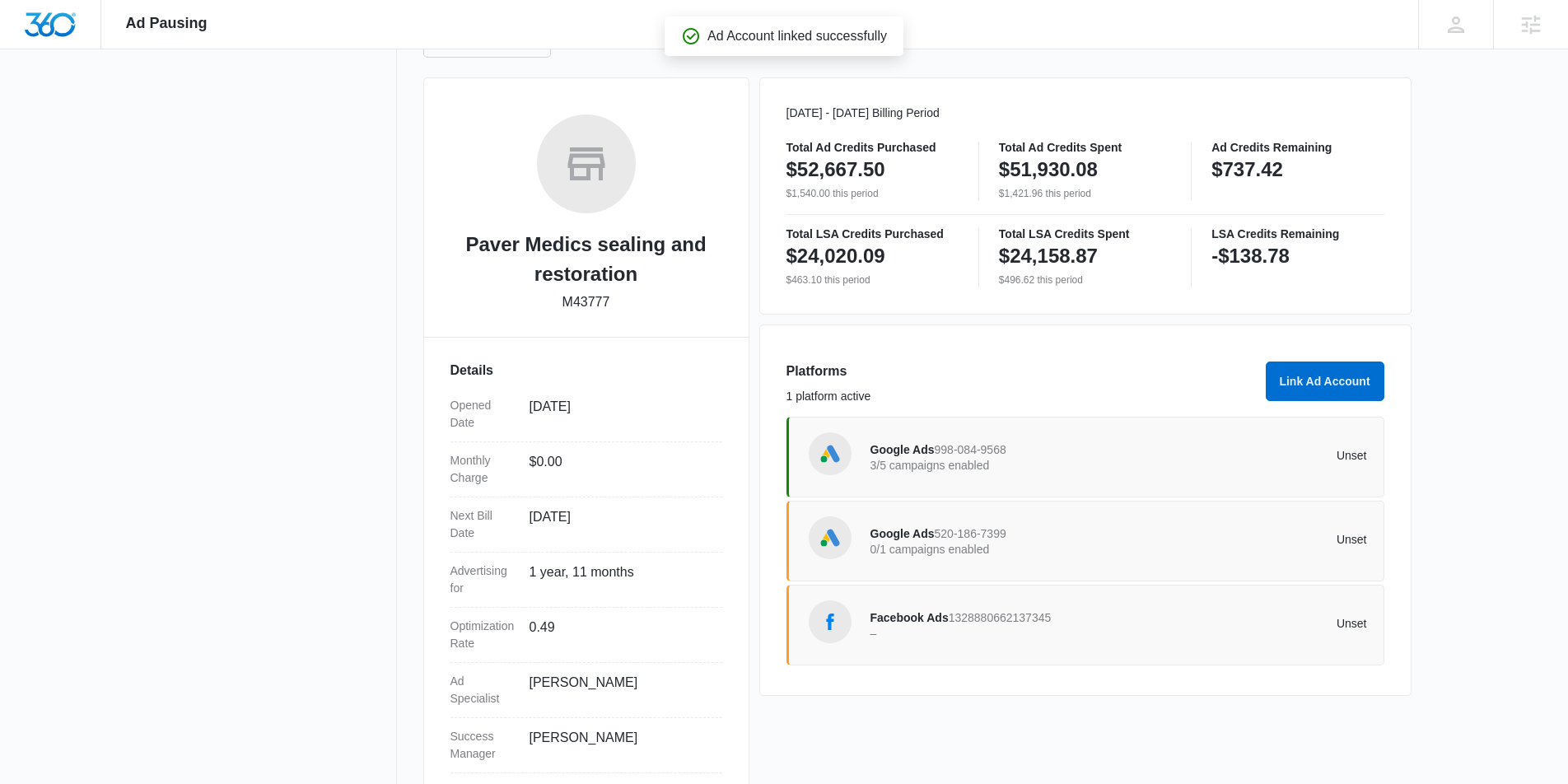
scroll to position [0, 0]
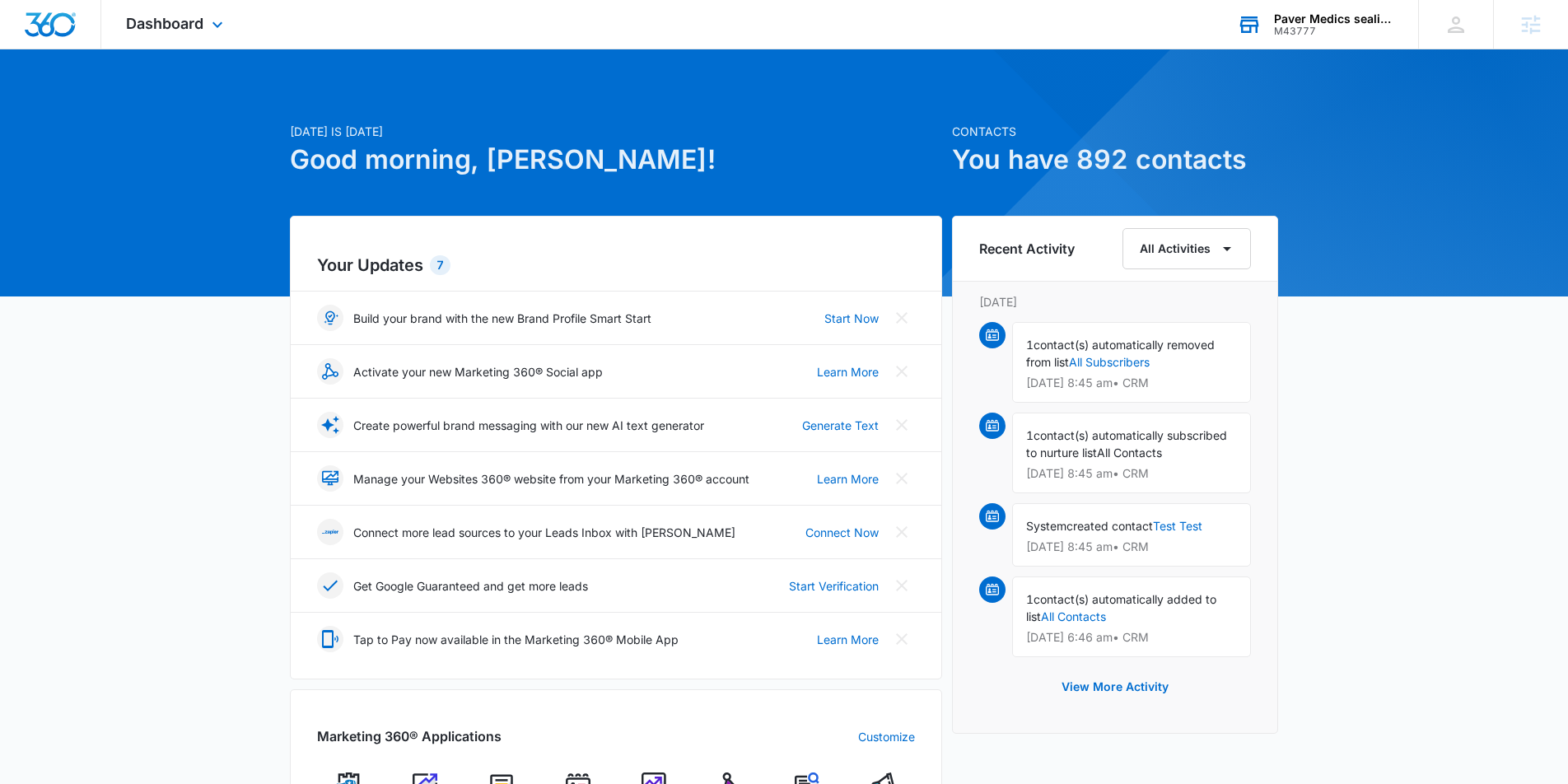
click at [1340, 29] on div "M43777" at bounding box center [1334, 30] width 120 height 11
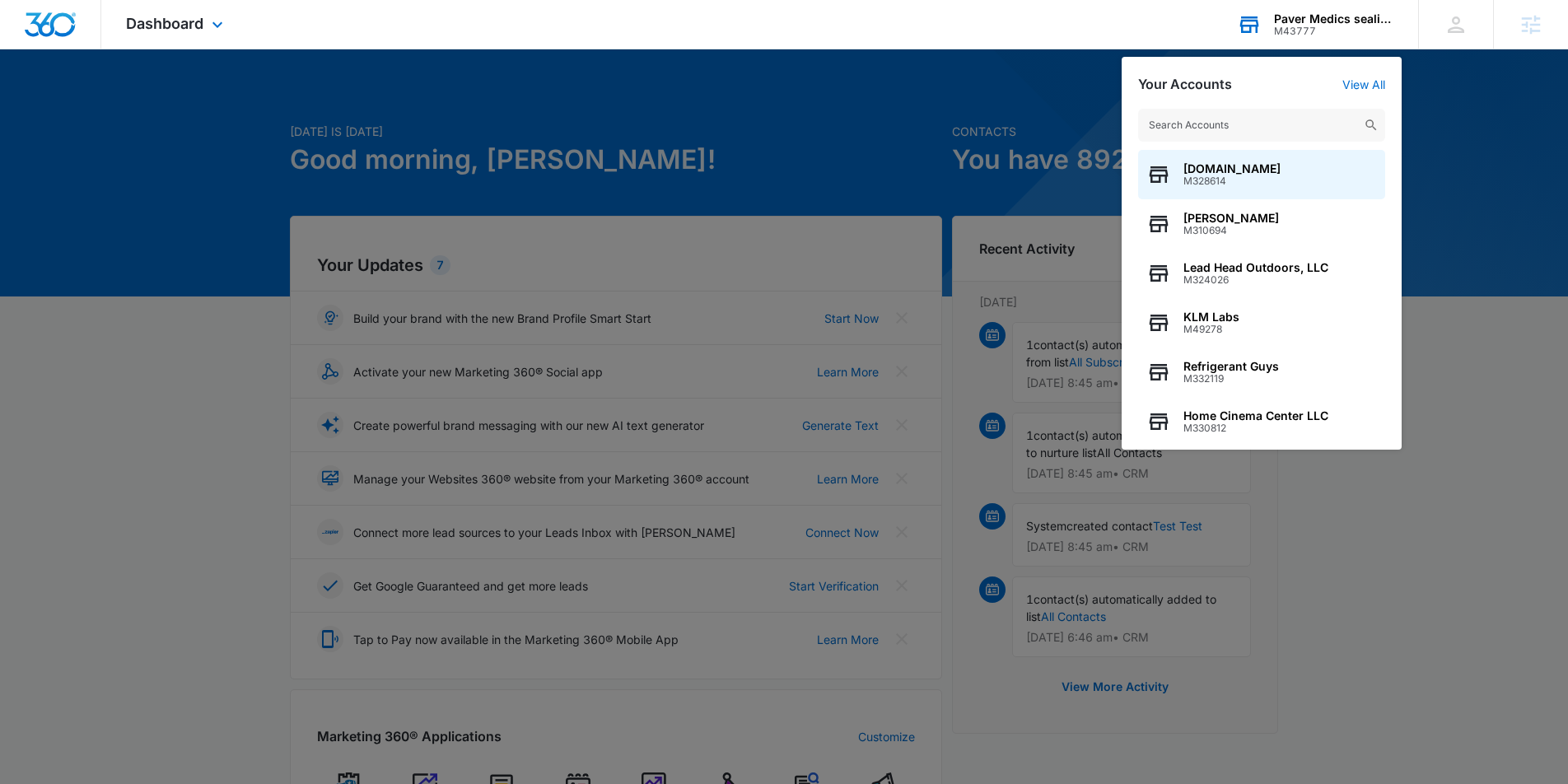
click at [1371, 93] on div "[DOMAIN_NAME] M328614 [PERSON_NAME] M310694 Lead Head Outdoors, LLC M324026 KLM…" at bounding box center [1261, 271] width 280 height 358
click at [1373, 87] on link "View All" at bounding box center [1364, 84] width 43 height 14
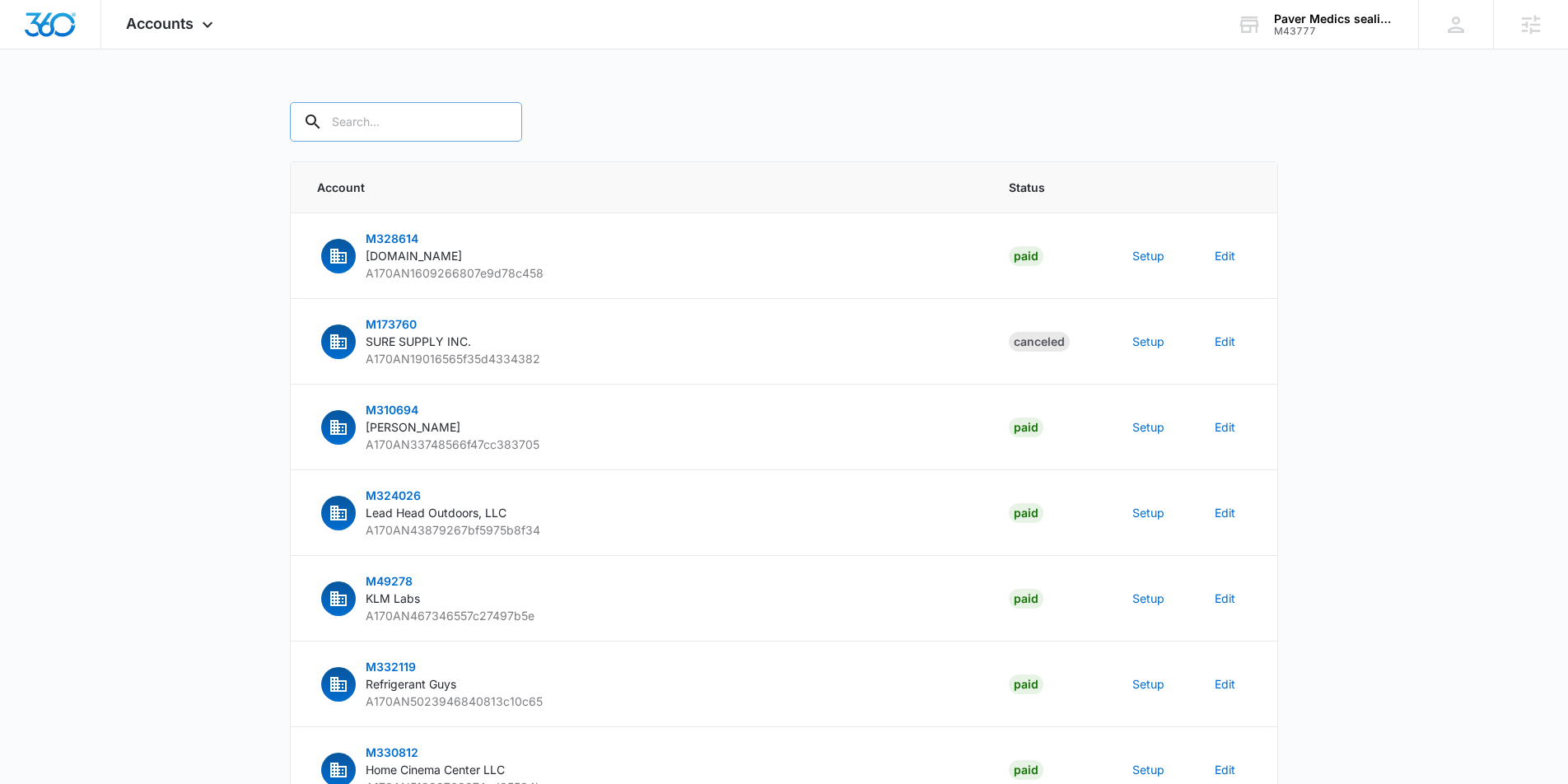
click at [397, 125] on input "text" at bounding box center [406, 122] width 232 height 40
type input "paver medics"
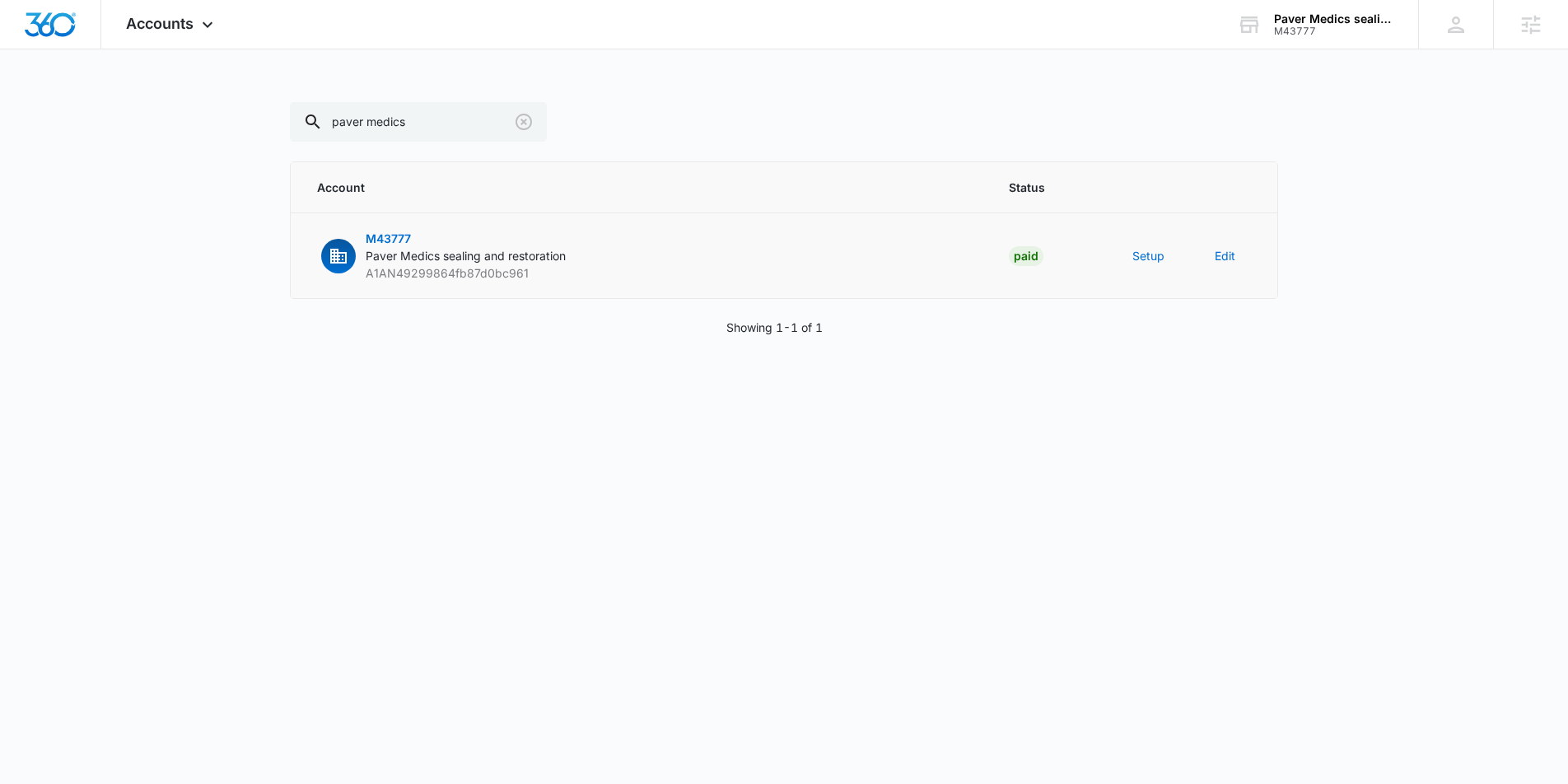
click at [1105, 254] on td "Paid" at bounding box center [1051, 256] width 123 height 86
click at [1133, 254] on button "Setup" at bounding box center [1148, 255] width 32 height 17
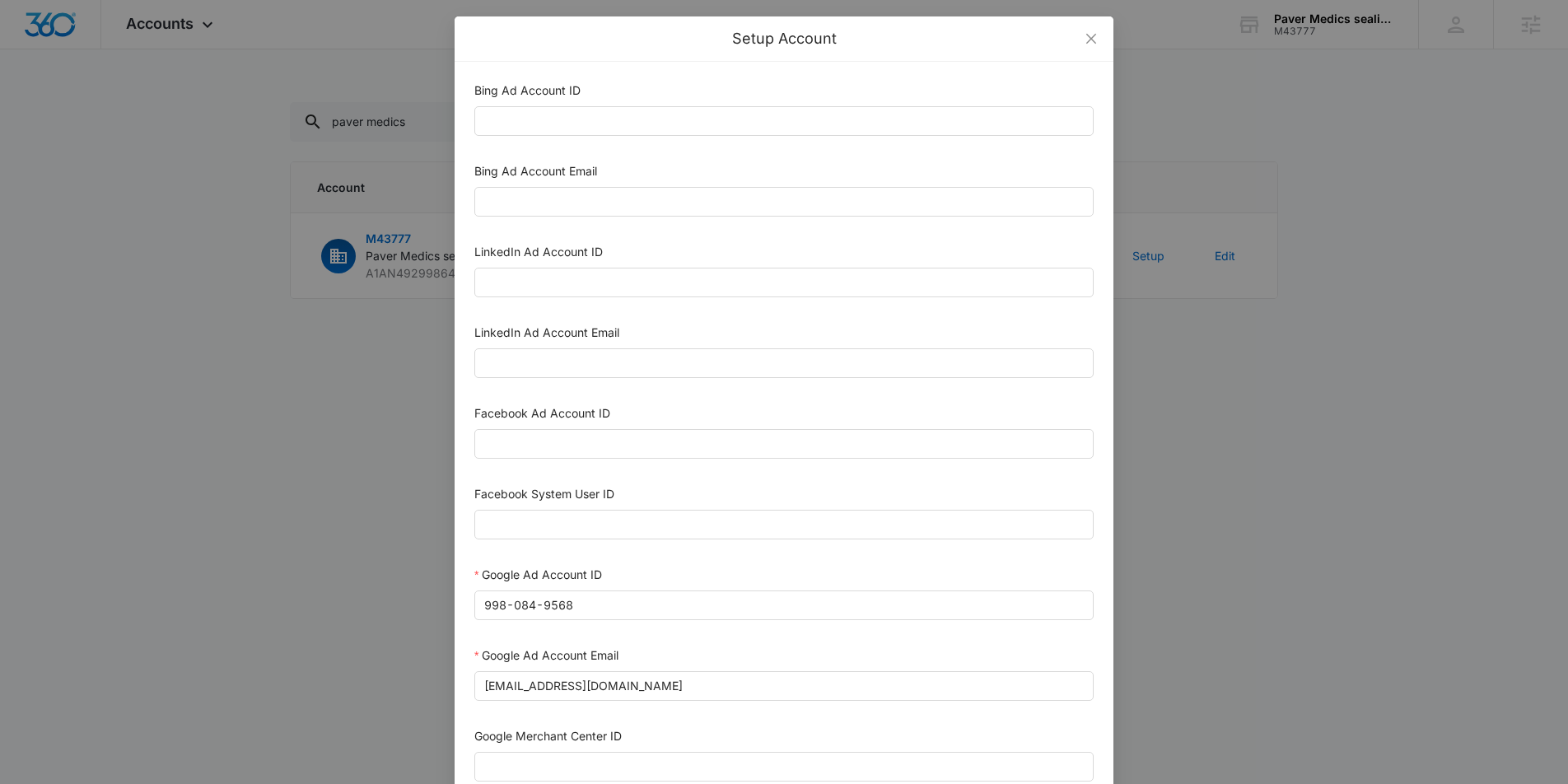
scroll to position [16, 0]
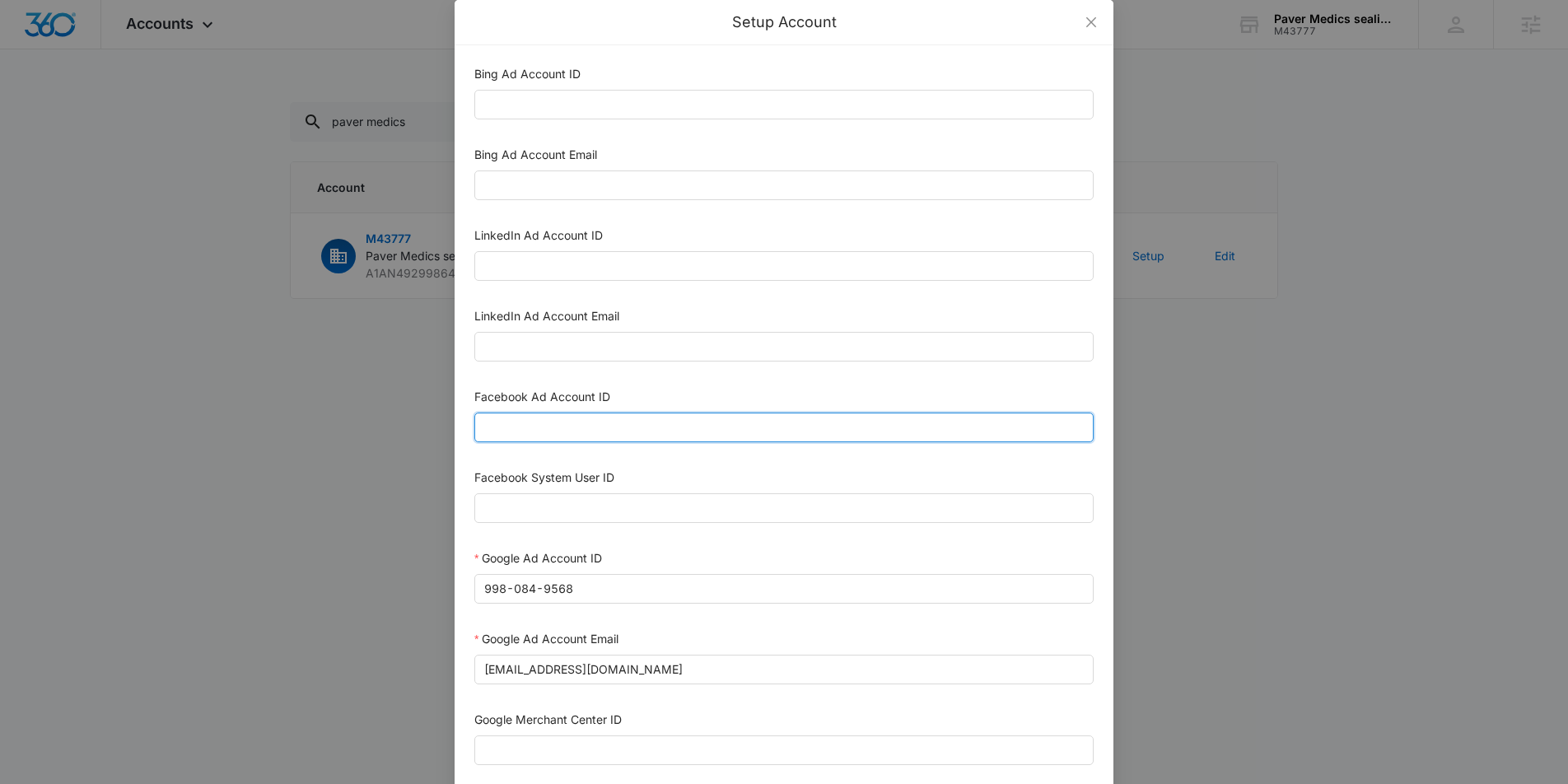
click at [535, 420] on input "Facebook Ad Account ID" at bounding box center [784, 427] width 619 height 30
paste input "1328880662137345"
type input "1328880662137345"
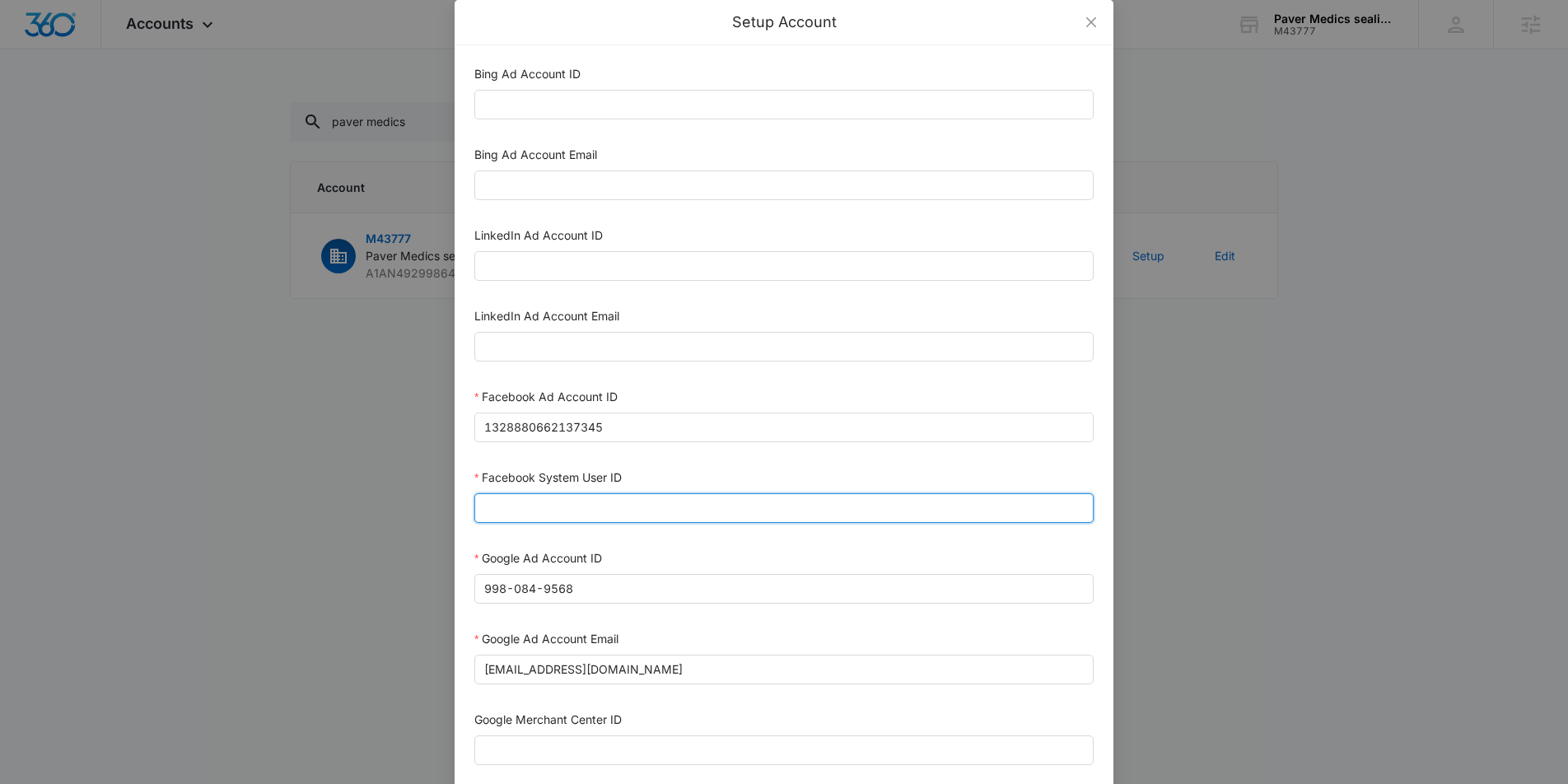
click at [691, 517] on input "Facebook System User ID" at bounding box center [784, 508] width 619 height 30
paste input "1023954259108897"
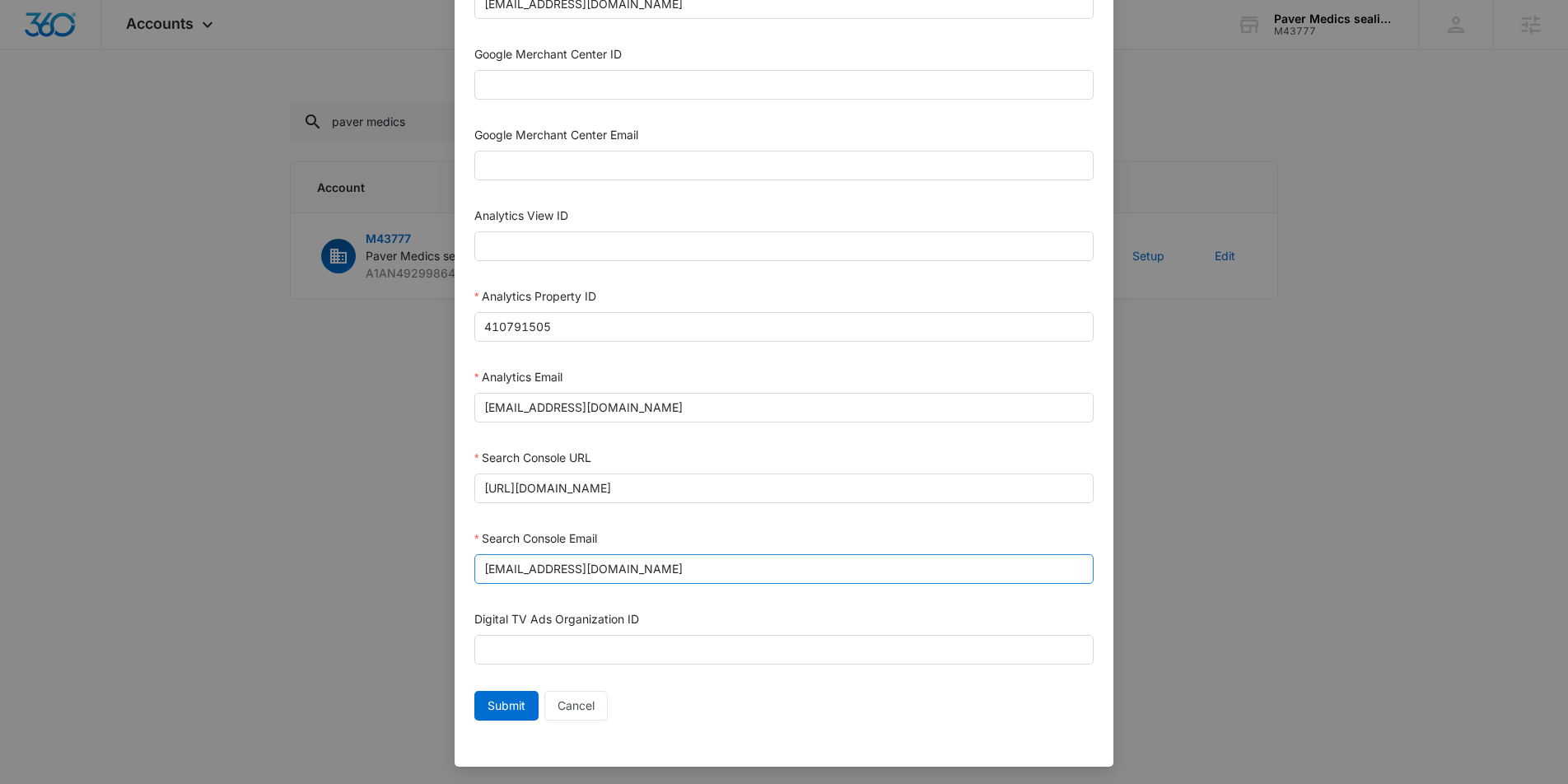
scroll to position [684, 0]
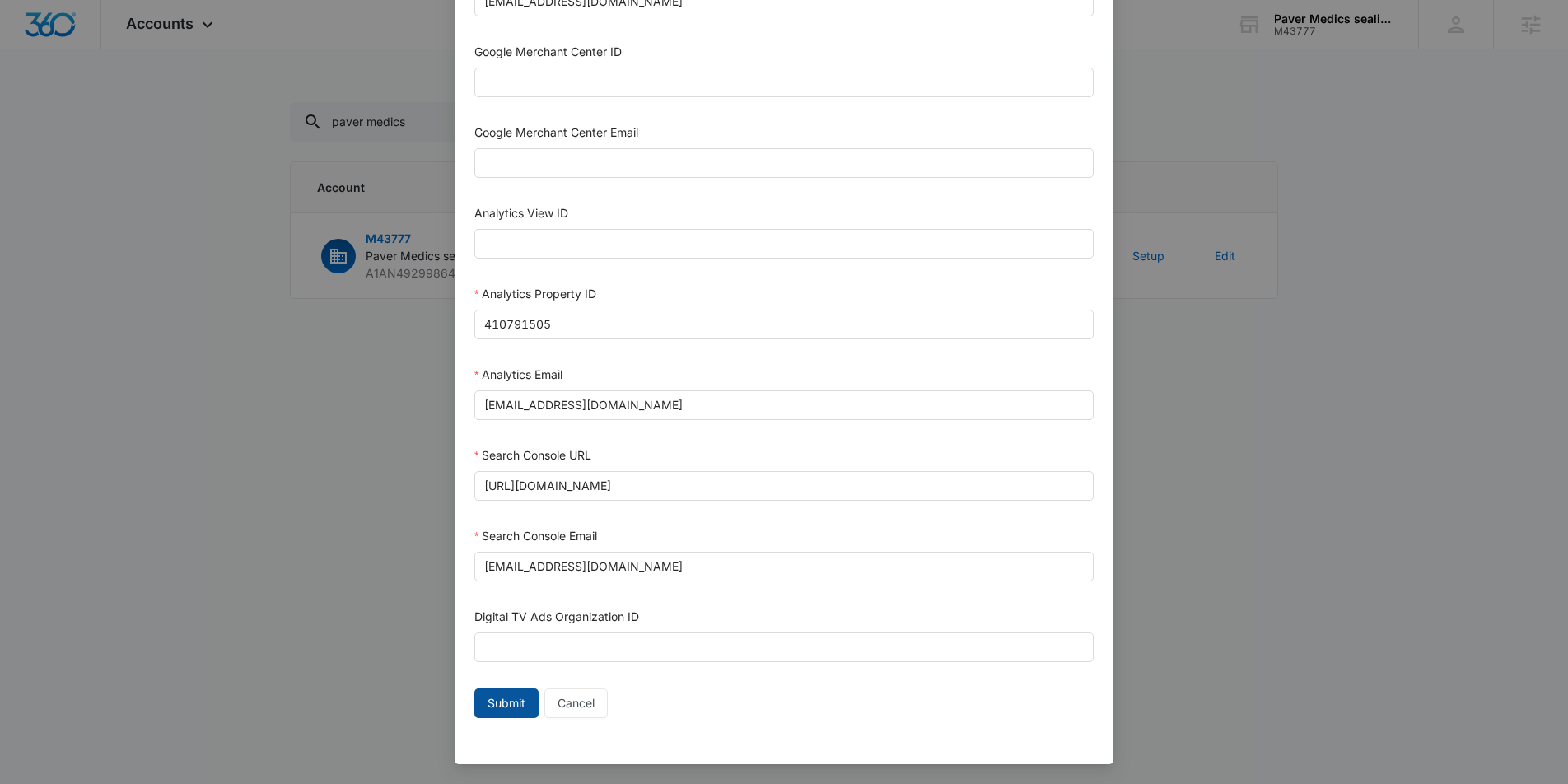
type input "1023954259108897"
click at [497, 706] on span "Submit" at bounding box center [506, 702] width 38 height 18
